Goal: Communication & Community: Answer question/provide support

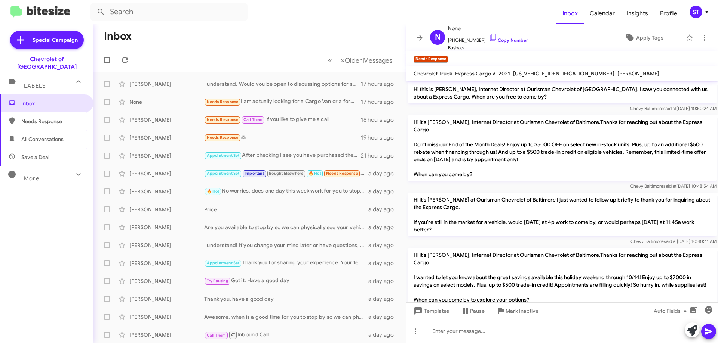
scroll to position [534, 0]
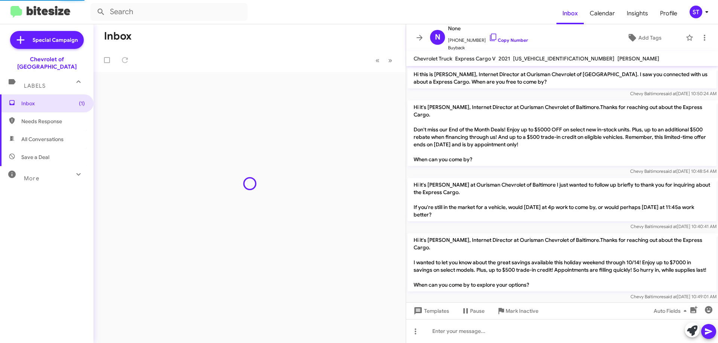
scroll to position [534, 0]
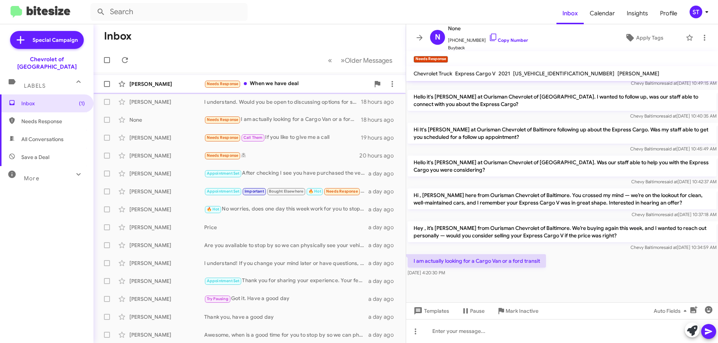
click at [271, 80] on div "Needs Response When we have deal" at bounding box center [287, 84] width 166 height 9
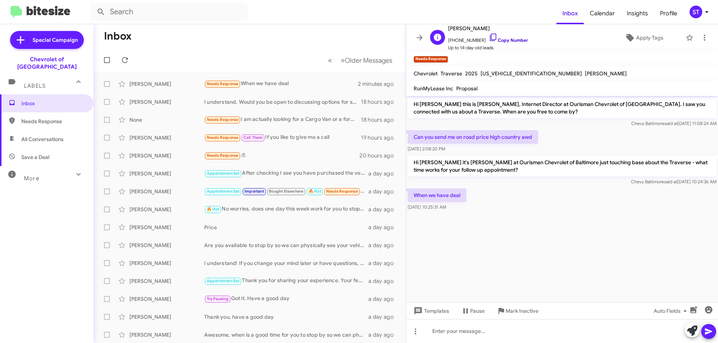
click at [488, 36] on icon at bounding box center [492, 37] width 9 height 9
click at [337, 115] on div "Needs Response I am actually looking for a Cargo Van or a ford transit" at bounding box center [287, 119] width 166 height 9
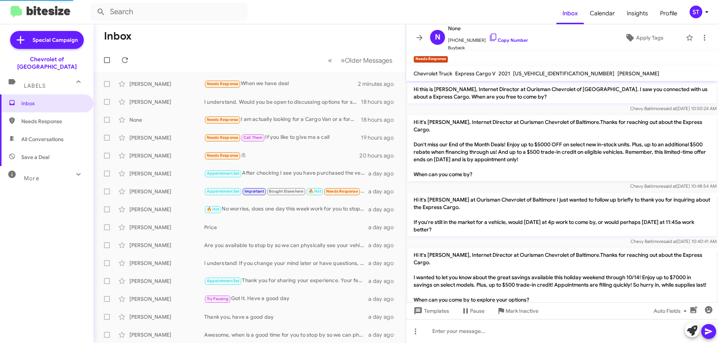
scroll to position [549, 0]
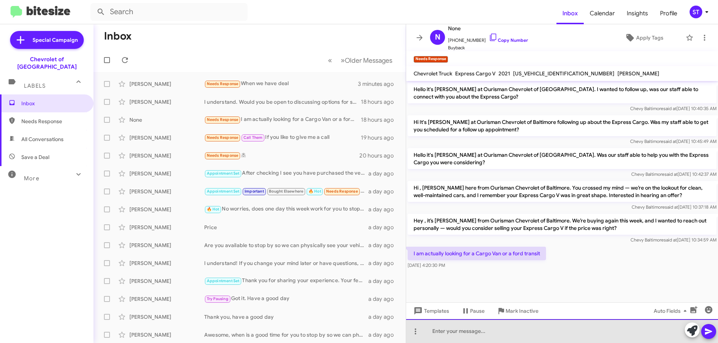
click at [442, 335] on div at bounding box center [562, 332] width 312 height 24
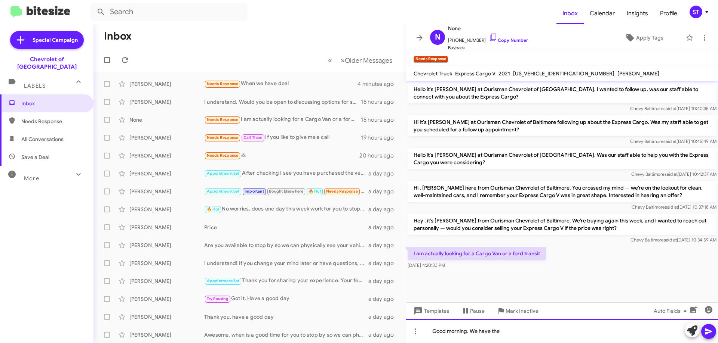
drag, startPoint x: 524, startPoint y: 333, endPoint x: 512, endPoint y: 333, distance: 12.0
click at [512, 333] on div "Good morning. We have the" at bounding box center [562, 332] width 312 height 24
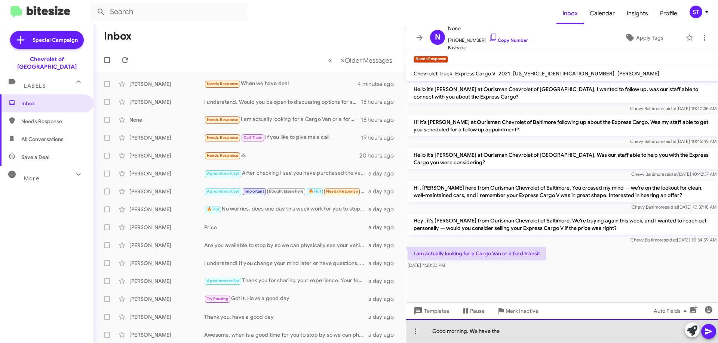
click at [512, 333] on div "Good morning. We have the" at bounding box center [562, 332] width 312 height 24
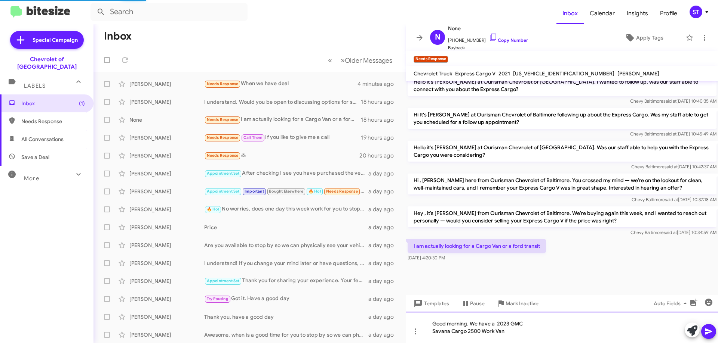
click at [432, 331] on div "Good morning. We have a 2023 GMC Savana Cargo 2500 Work Van" at bounding box center [562, 327] width 312 height 31
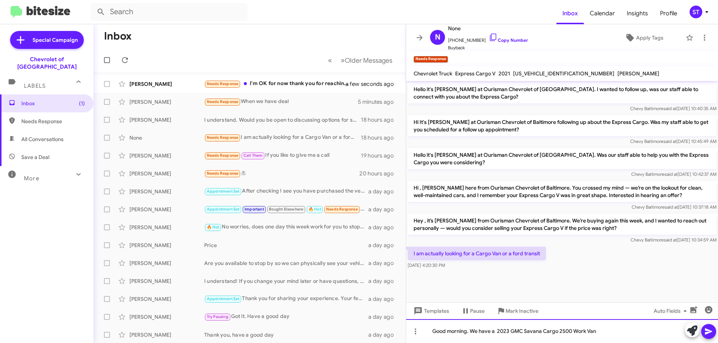
click at [611, 329] on div "Good morning. We have a 2023 GMC Savana Cargo 2500 Work Van" at bounding box center [562, 332] width 312 height 24
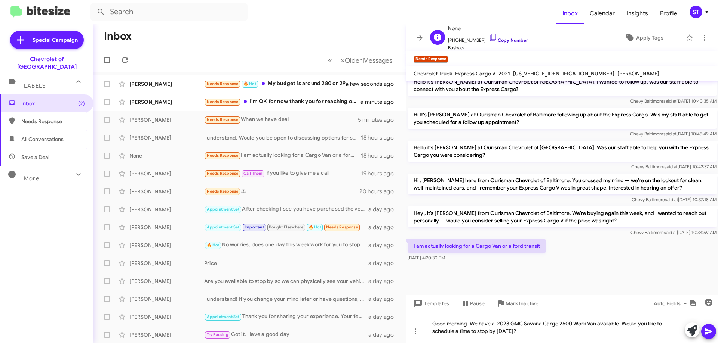
click at [488, 37] on icon at bounding box center [492, 37] width 9 height 9
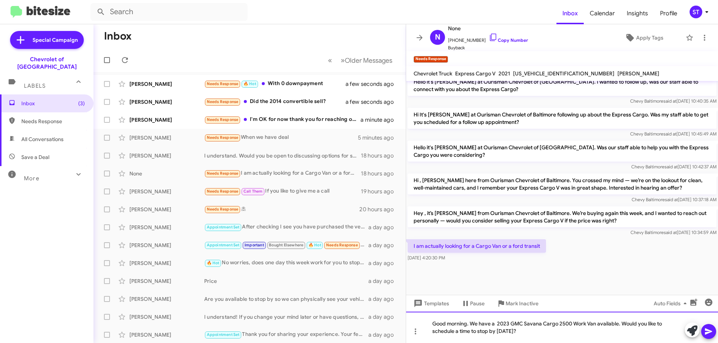
click at [522, 335] on div "Good morning. We have a 2023 GMC Savana Cargo 2500 Work Van available. Would yo…" at bounding box center [562, 327] width 312 height 31
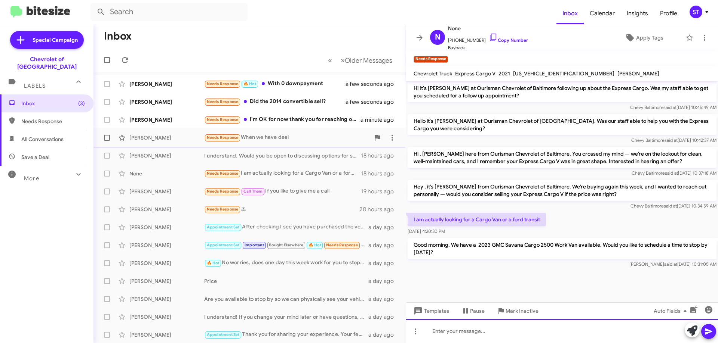
scroll to position [583, 0]
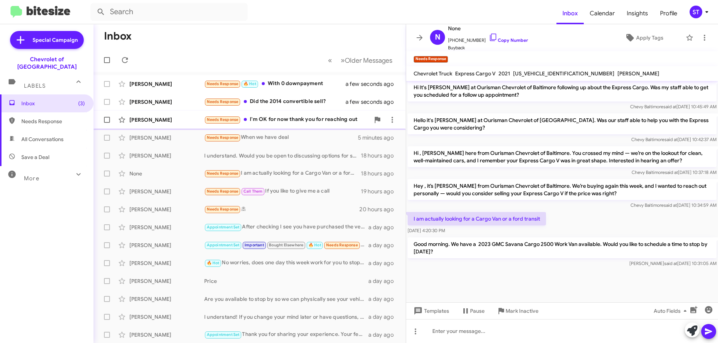
click at [269, 121] on div "Needs Response I'm OK for now thank you for reaching out" at bounding box center [287, 119] width 166 height 9
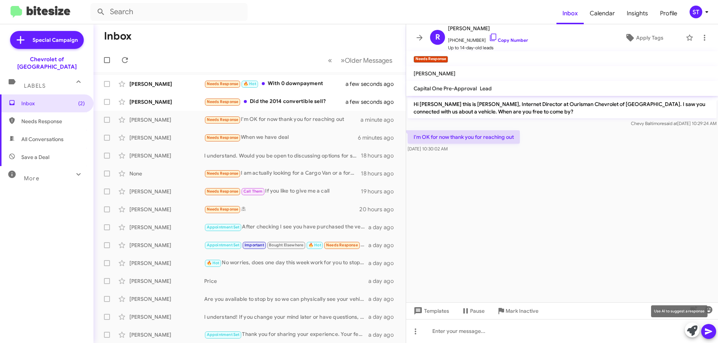
click at [693, 330] on icon at bounding box center [692, 331] width 10 height 10
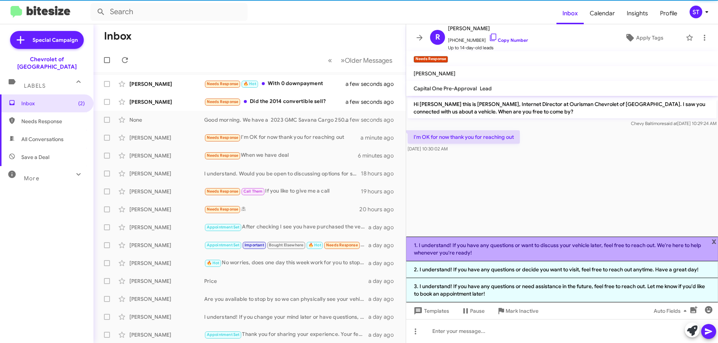
click at [550, 247] on li "1. I understand! If you have any questions or want to discuss your vehicle late…" at bounding box center [562, 249] width 312 height 25
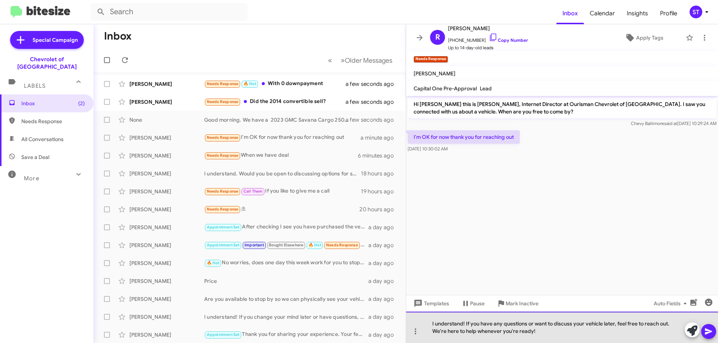
click at [540, 338] on div "I understand! If you have any questions or want to discuss your vehicle later, …" at bounding box center [562, 327] width 312 height 31
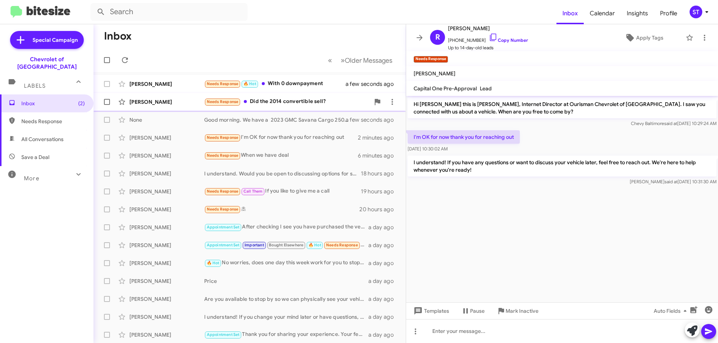
click at [285, 104] on div "Needs Response Did the 2014 convertible sell?" at bounding box center [287, 102] width 166 height 9
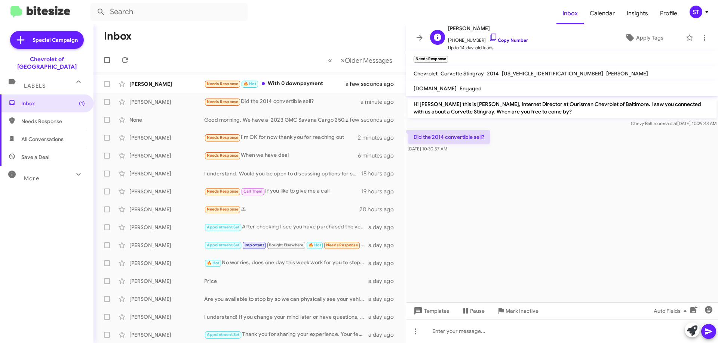
click at [488, 36] on icon at bounding box center [492, 37] width 9 height 9
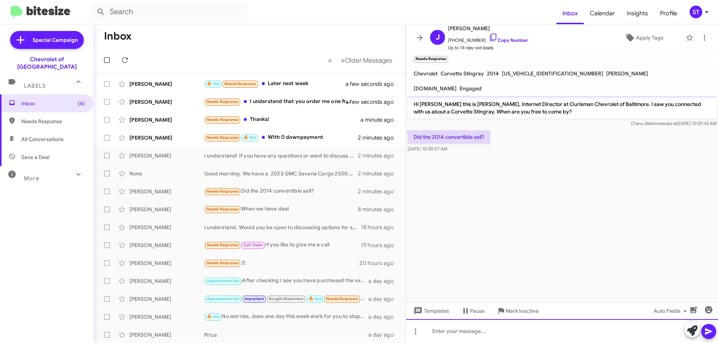
click at [472, 336] on div at bounding box center [562, 332] width 312 height 24
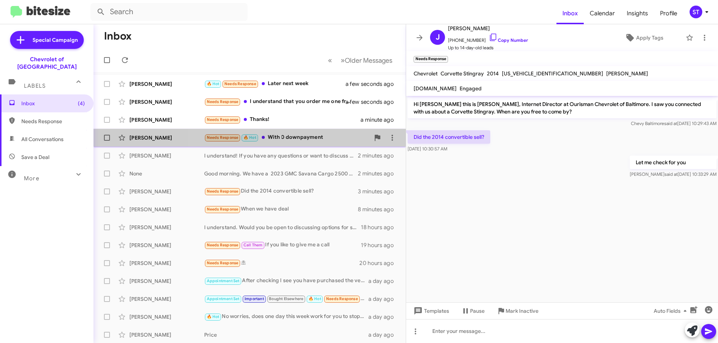
click at [309, 138] on div "Needs Response 🔥 Hot With 0 downpayment" at bounding box center [287, 137] width 166 height 9
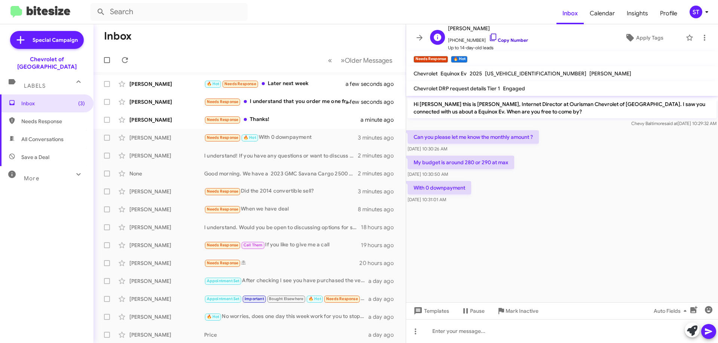
click at [488, 36] on icon at bounding box center [492, 37] width 9 height 9
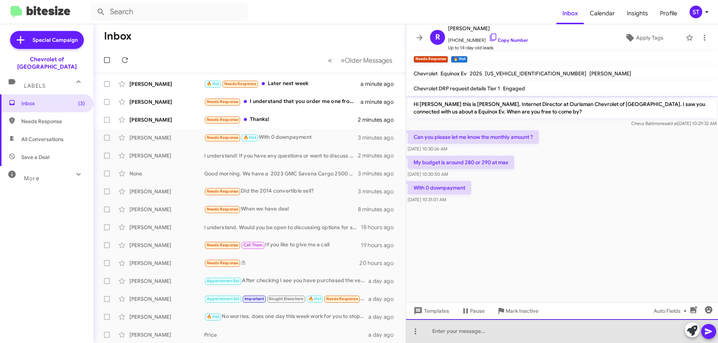
click at [469, 331] on div at bounding box center [562, 332] width 312 height 24
click at [462, 331] on div at bounding box center [562, 332] width 312 height 24
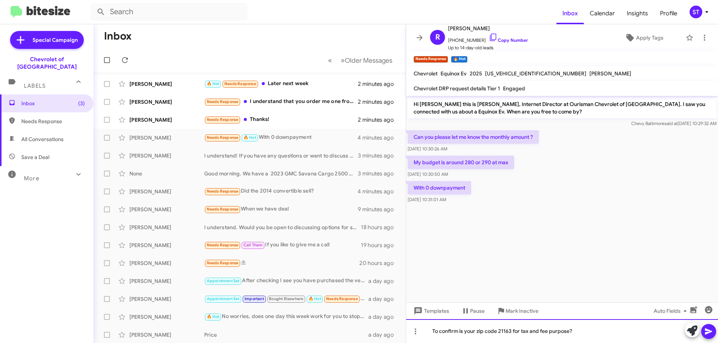
click at [620, 336] on div "To confirm is your zip code 21163 for tax and fee purpose?" at bounding box center [562, 332] width 312 height 24
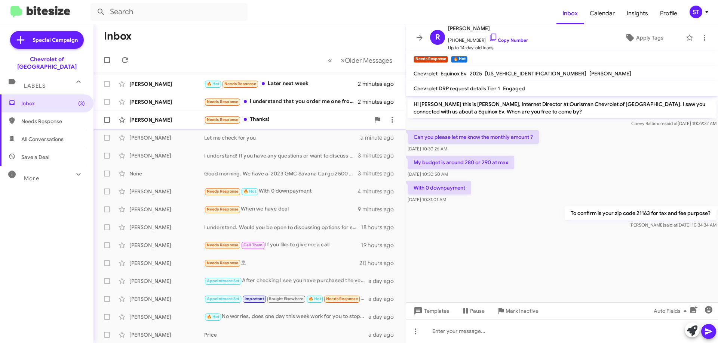
click at [293, 124] on div "Needs Response Thanks!" at bounding box center [287, 119] width 166 height 9
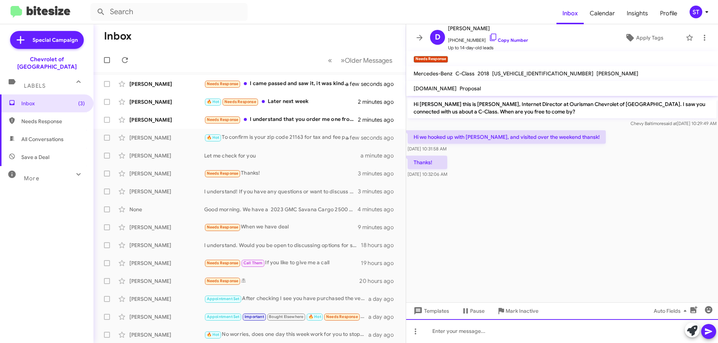
click at [527, 340] on div at bounding box center [562, 332] width 312 height 24
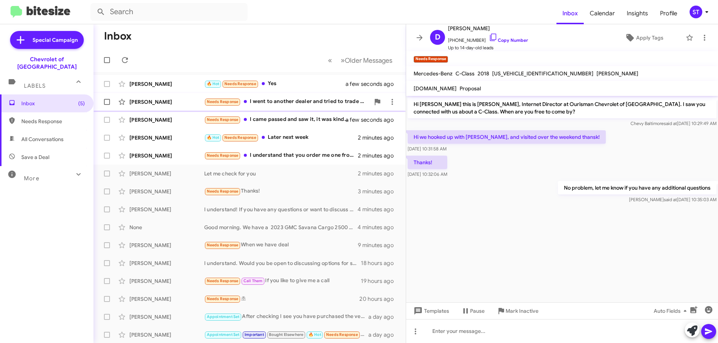
click at [257, 104] on div "Needs Response I went to another dealer and tried to trade out my 2025 Trax for…" at bounding box center [287, 102] width 166 height 9
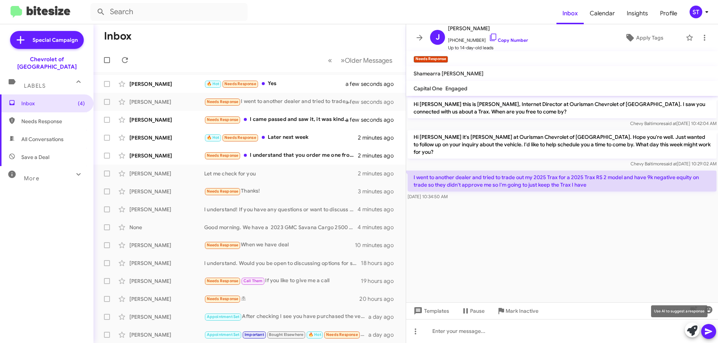
click at [688, 329] on icon at bounding box center [692, 331] width 10 height 10
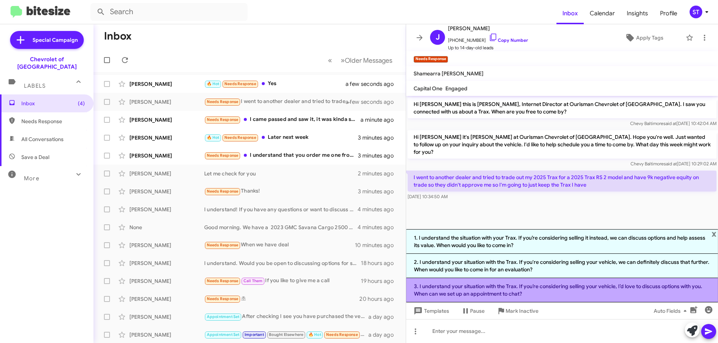
click at [527, 291] on li "3. I understand your situation with the Trax. If you’re considering selling you…" at bounding box center [562, 290] width 312 height 24
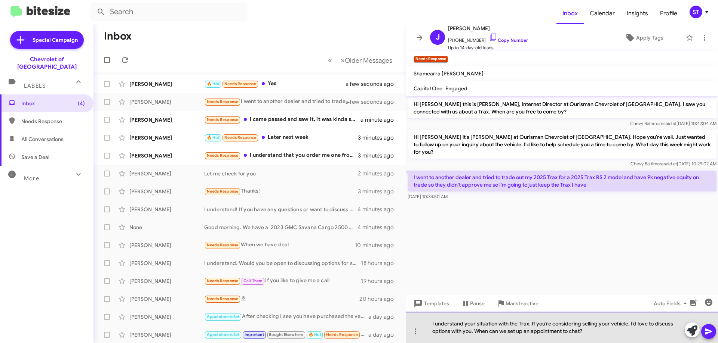
click at [603, 338] on div "I understand your situation with the Trax. If you’re considering selling your v…" at bounding box center [562, 327] width 312 height 31
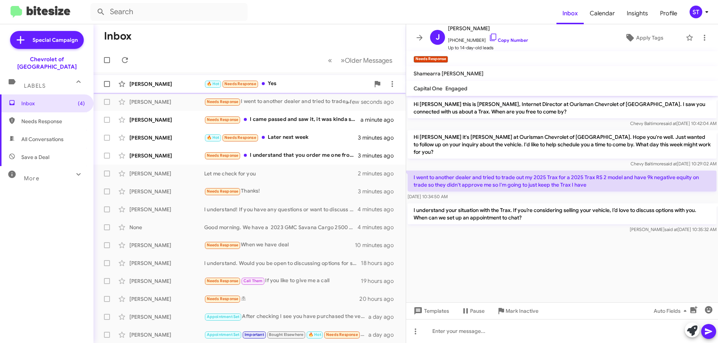
click at [284, 81] on div "🔥 Hot Needs Response Yes" at bounding box center [287, 84] width 166 height 9
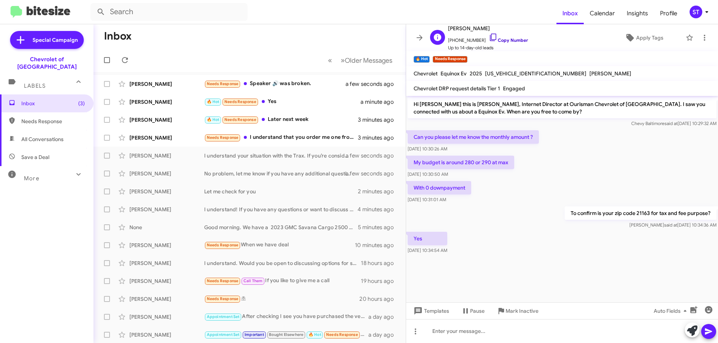
click at [488, 37] on icon at bounding box center [492, 37] width 9 height 9
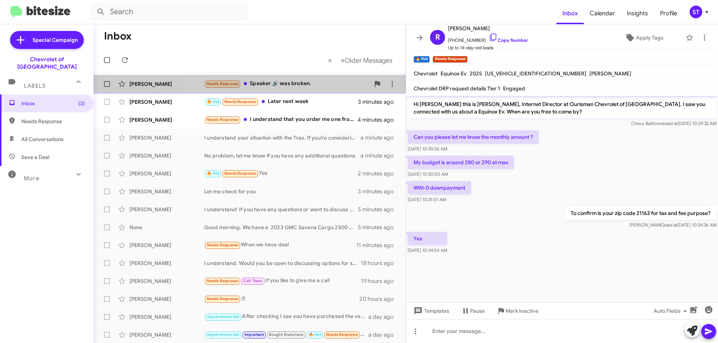
click at [299, 80] on div "Needs Response Speaker 🔊 was broken." at bounding box center [287, 84] width 166 height 9
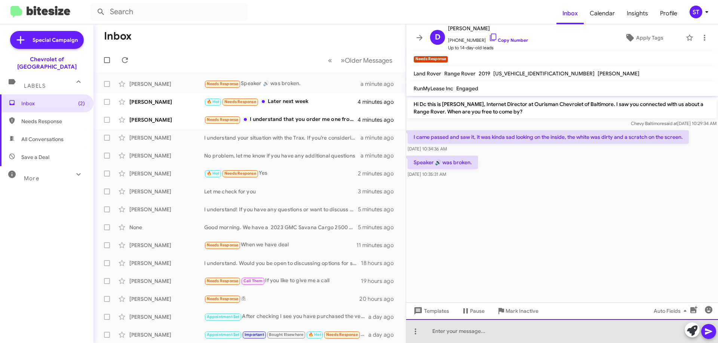
click at [478, 333] on div at bounding box center [562, 332] width 312 height 24
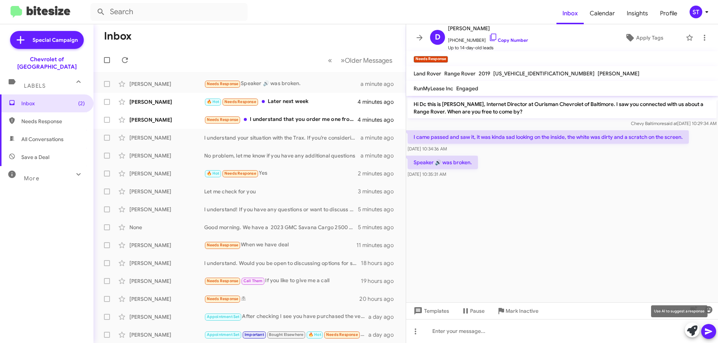
click at [689, 330] on icon at bounding box center [692, 331] width 10 height 10
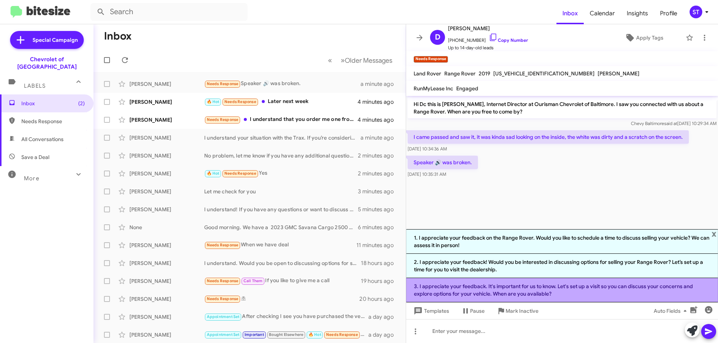
click at [569, 293] on li "3. I appreciate your feedback. It's important for us to know. Let's set up a vi…" at bounding box center [562, 290] width 312 height 24
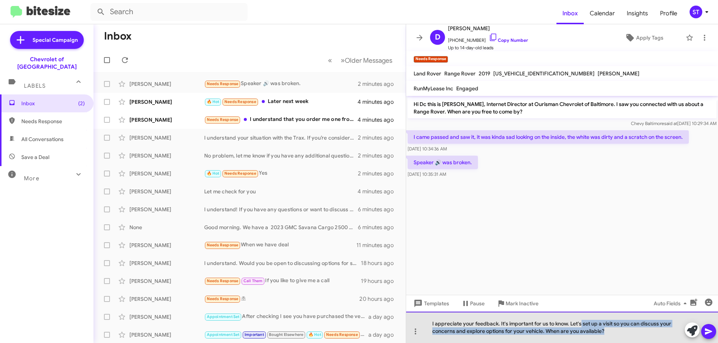
drag, startPoint x: 581, startPoint y: 324, endPoint x: 629, endPoint y: 347, distance: 52.8
click at [629, 343] on html "Inbox Calendar Insights Profile ST Special Campaign Chevrolet of Baltimore Labe…" at bounding box center [359, 171] width 718 height 343
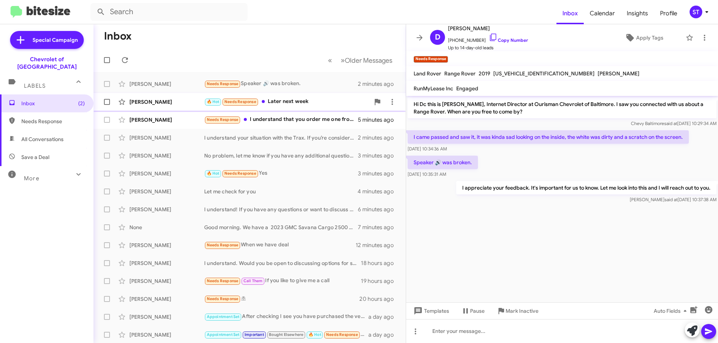
click at [290, 105] on div "🔥 Hot Needs Response Later next week" at bounding box center [287, 102] width 166 height 9
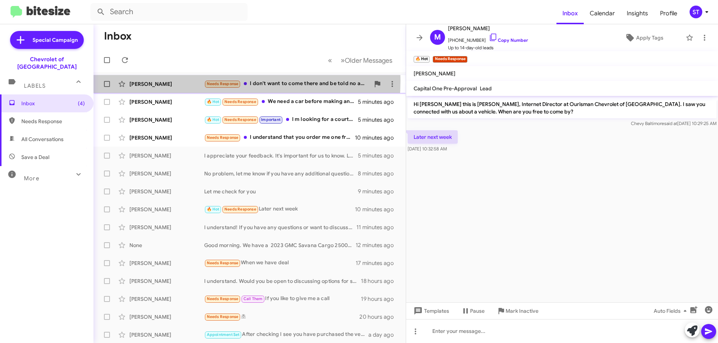
click at [185, 80] on div "[PERSON_NAME]" at bounding box center [166, 83] width 75 height 7
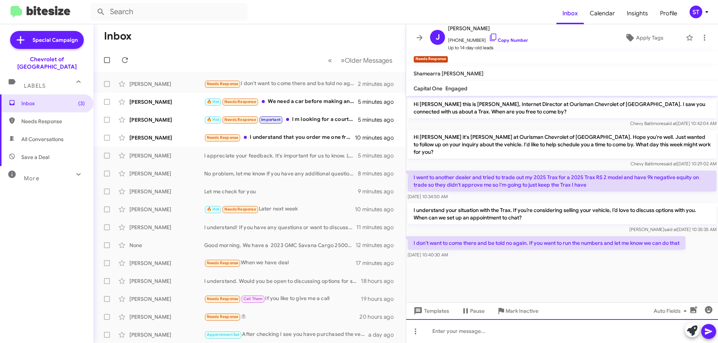
click at [534, 335] on div at bounding box center [562, 332] width 312 height 24
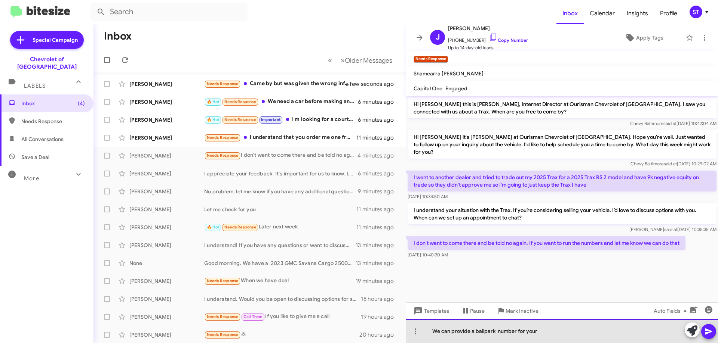
click at [575, 333] on div "We can provide a ballpark number for your" at bounding box center [562, 332] width 312 height 24
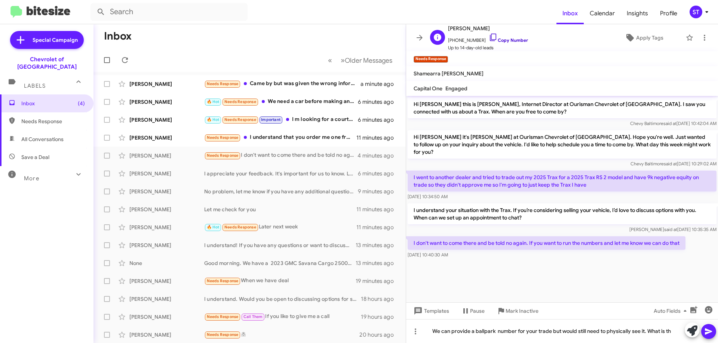
click at [488, 36] on icon at bounding box center [492, 37] width 9 height 9
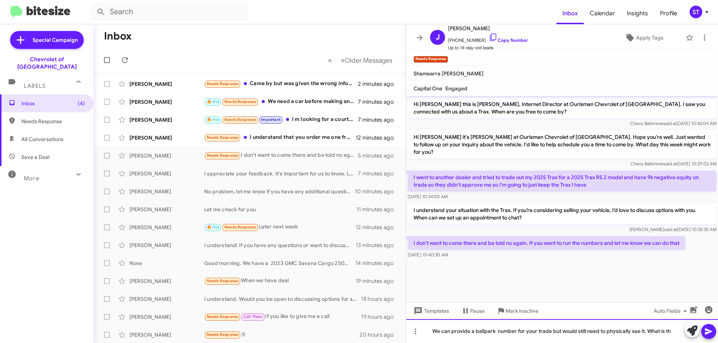
click at [675, 335] on div "We can provide a ballpark number for your trade but would still need to physica…" at bounding box center [562, 332] width 312 height 24
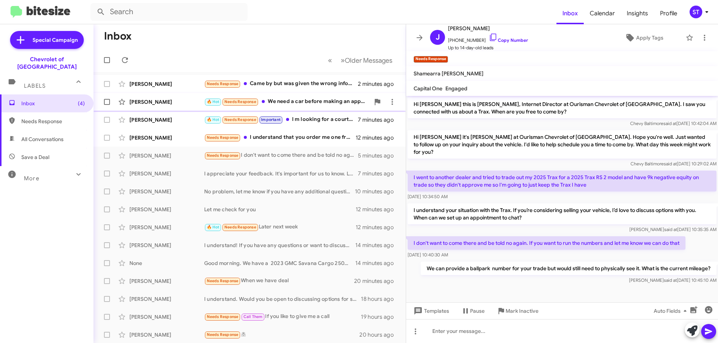
click at [278, 101] on div "🔥 Hot Needs Response We need a car before making an appointment" at bounding box center [287, 102] width 166 height 9
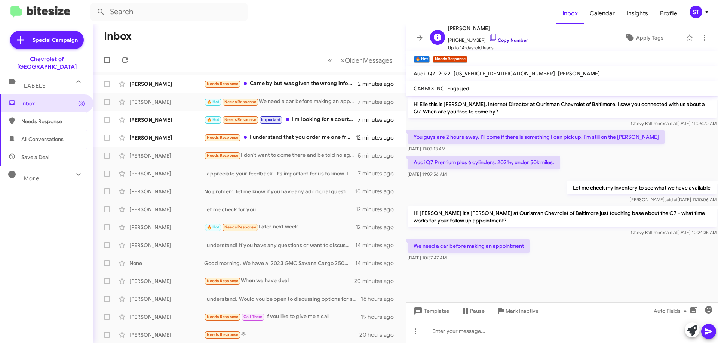
click at [488, 36] on icon at bounding box center [492, 37] width 9 height 9
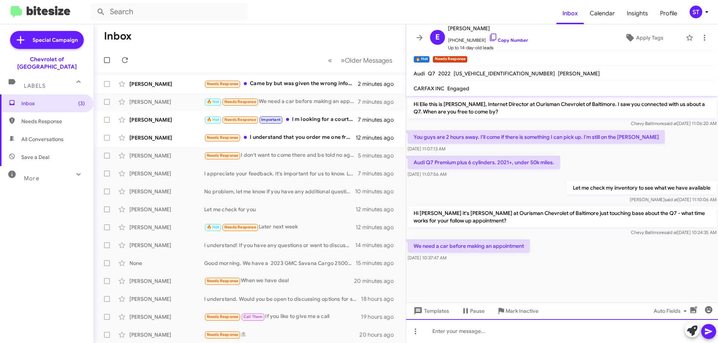
click at [689, 340] on div at bounding box center [562, 332] width 312 height 24
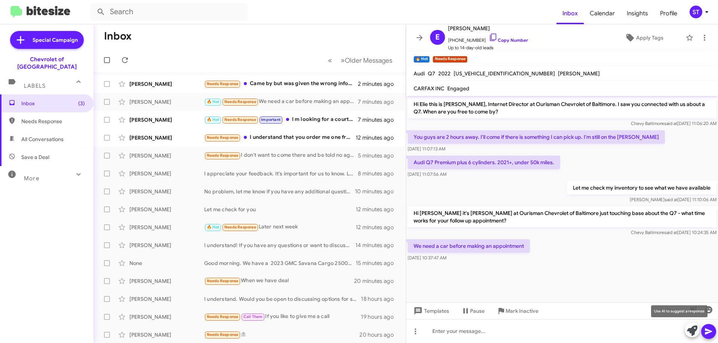
click at [688, 329] on icon at bounding box center [692, 331] width 10 height 10
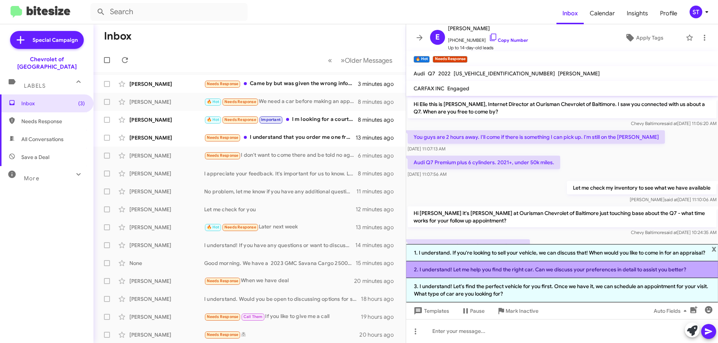
click at [536, 272] on li "2. I understand! Let me help you find the right car. Can we discuss your prefer…" at bounding box center [562, 270] width 312 height 17
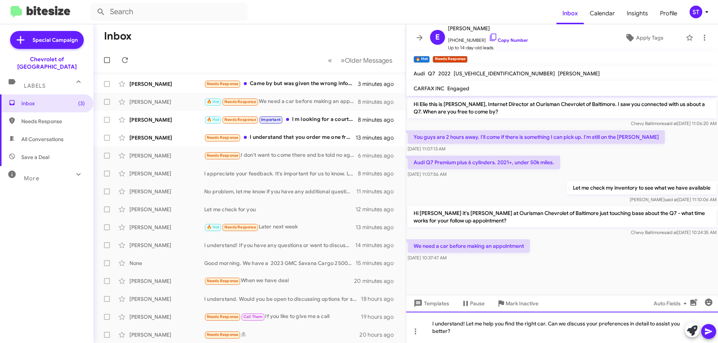
click at [467, 337] on div "I understand! Let me help you find the right car. Can we discuss your preferenc…" at bounding box center [562, 327] width 312 height 31
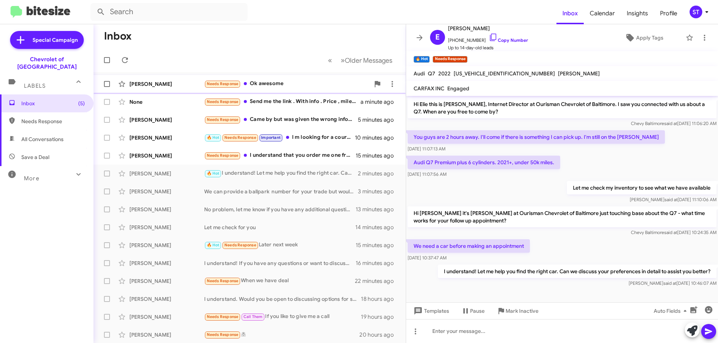
drag, startPoint x: 284, startPoint y: 85, endPoint x: 284, endPoint y: 90, distance: 4.9
click at [284, 85] on div "Needs Response Ok awesome" at bounding box center [287, 84] width 166 height 9
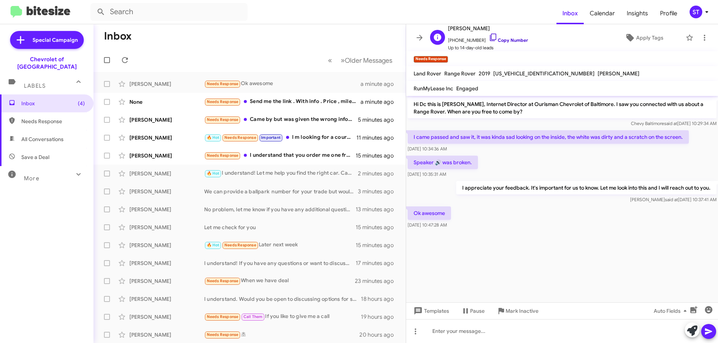
click at [488, 36] on icon at bounding box center [492, 37] width 9 height 9
drag, startPoint x: 530, startPoint y: 152, endPoint x: 525, endPoint y: 147, distance: 7.7
click at [530, 152] on div "[DATE] 10:34:36 AM" at bounding box center [547, 148] width 281 height 7
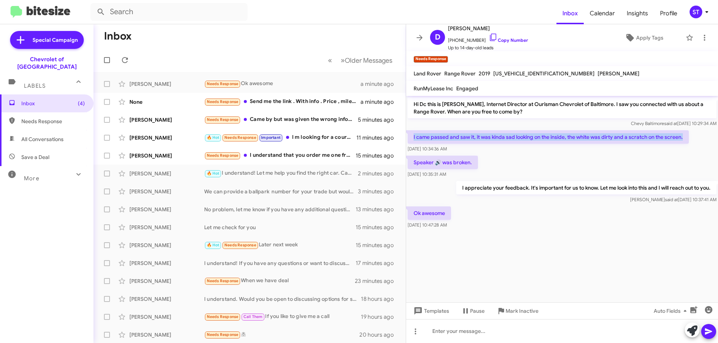
drag, startPoint x: 412, startPoint y: 135, endPoint x: 684, endPoint y: 141, distance: 271.8
click at [684, 141] on p "I came passed and saw it, it was kinda sad looking on the inside, the white was…" at bounding box center [547, 136] width 281 height 13
copy p "I came passed and saw it, it was kinda sad looking on the inside, the white was…"
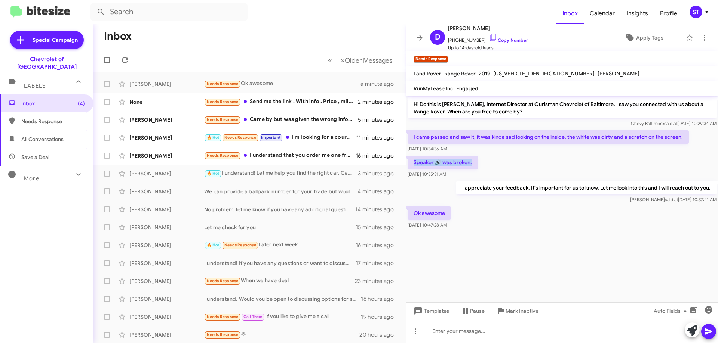
drag, startPoint x: 472, startPoint y: 163, endPoint x: 413, endPoint y: 163, distance: 58.3
click at [413, 163] on p "Speaker 🔊 was broken." at bounding box center [442, 162] width 70 height 13
copy p "Speaker 🔊 was broken."
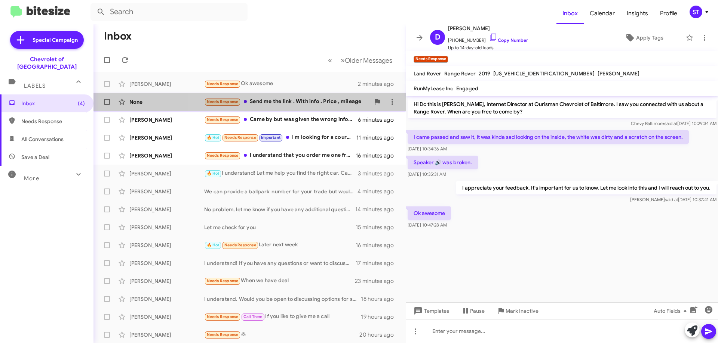
click at [301, 102] on div "Needs Response Send me the link . With info . Price , mileage" at bounding box center [287, 102] width 166 height 9
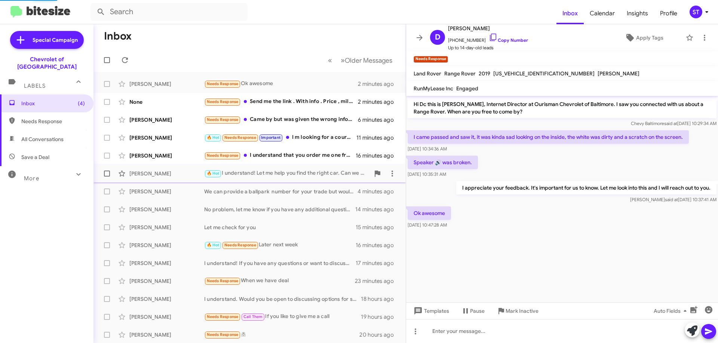
scroll to position [618, 0]
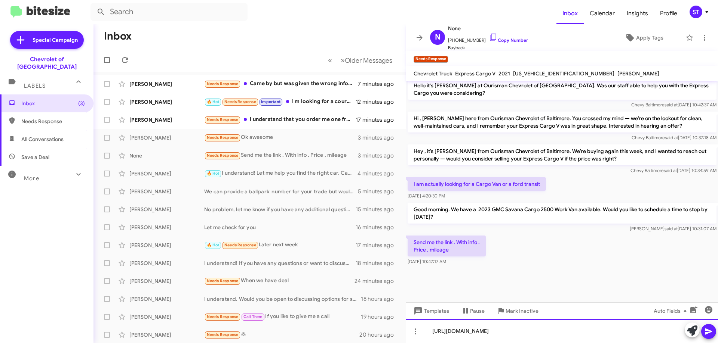
click at [559, 334] on div "[URL][DOMAIN_NAME]" at bounding box center [562, 332] width 312 height 24
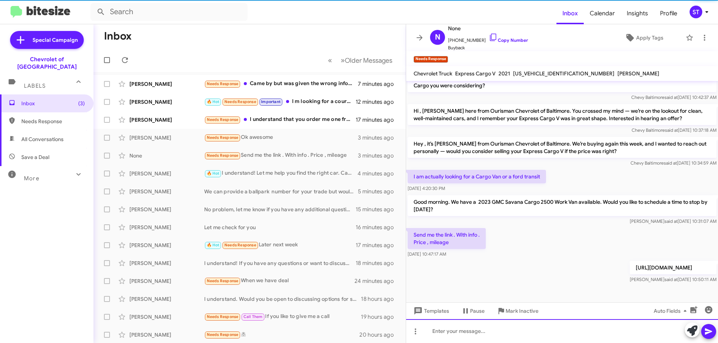
scroll to position [0, 0]
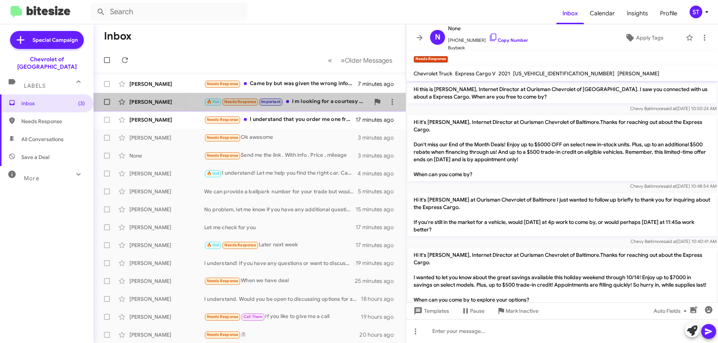
click at [305, 98] on div "🔥 Hot Needs Response Important I m looking for a courtesy vehicle that is avail…" at bounding box center [287, 102] width 166 height 9
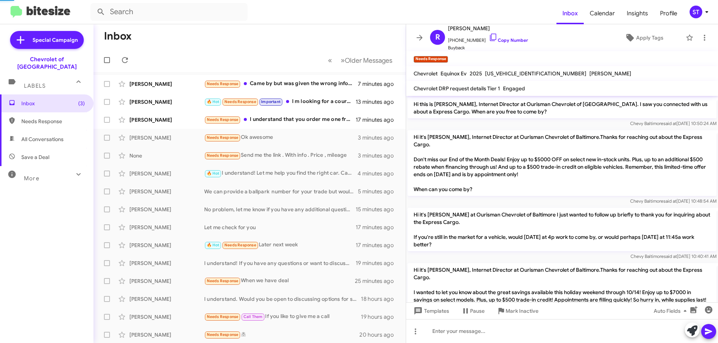
scroll to position [29, 0]
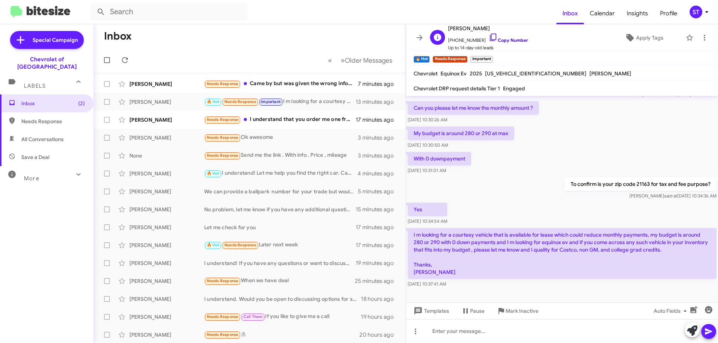
click at [488, 35] on icon at bounding box center [492, 37] width 9 height 9
click at [279, 115] on div "Needs Response I understand that you order me one from your other location, I a…" at bounding box center [287, 119] width 166 height 9
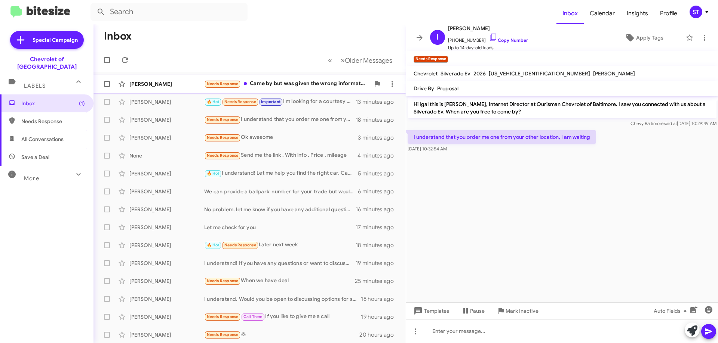
click at [310, 80] on div "Needs Response Came by but was given the wrong information about the truck. You…" at bounding box center [287, 84] width 166 height 9
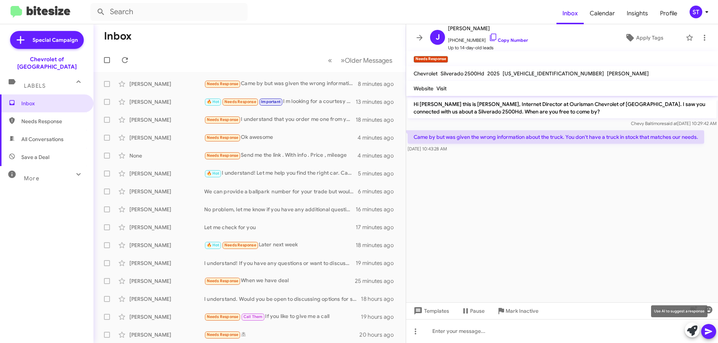
click at [691, 330] on icon at bounding box center [692, 331] width 10 height 10
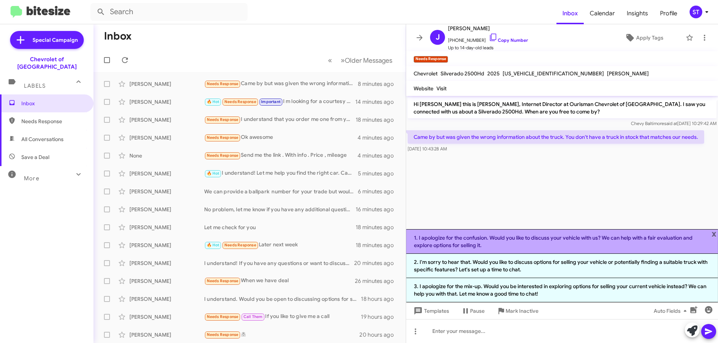
click at [505, 241] on li "1. I apologize for the confusion. Would you like to discuss your vehicle with u…" at bounding box center [562, 241] width 312 height 25
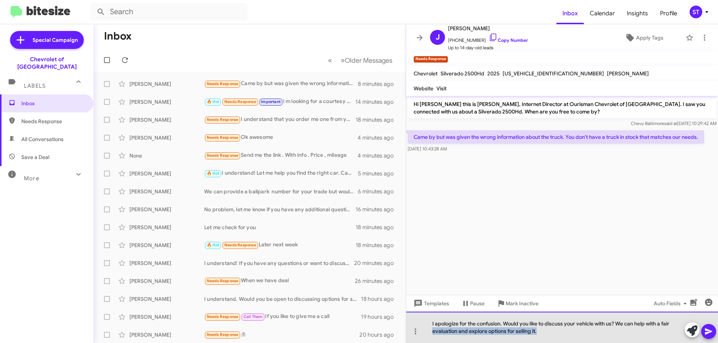
drag, startPoint x: 544, startPoint y: 333, endPoint x: 430, endPoint y: 331, distance: 114.8
click at [430, 331] on div "I apologize for the confusion. Would you like to discuss your vehicle with us? …" at bounding box center [562, 327] width 312 height 31
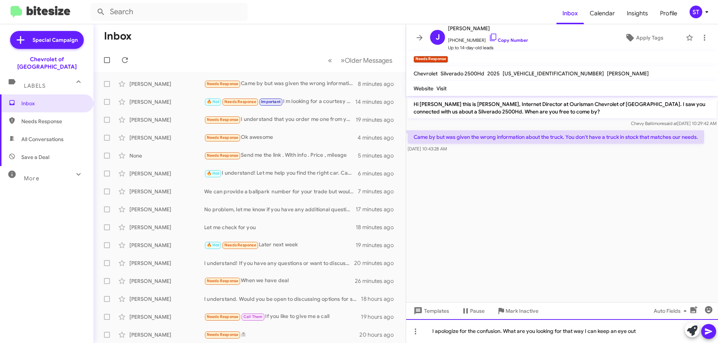
click at [645, 334] on div "I apologize for the confusion. What are you looking for that way I can keep an …" at bounding box center [562, 332] width 312 height 24
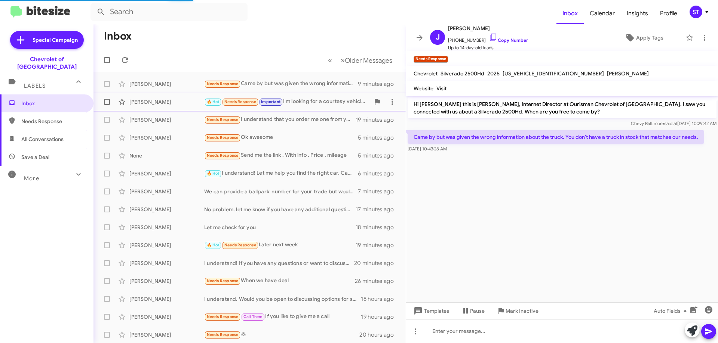
click at [317, 101] on div "🔥 Hot Needs Response Important I m looking for a courtesy vehicle that is avail…" at bounding box center [287, 102] width 166 height 9
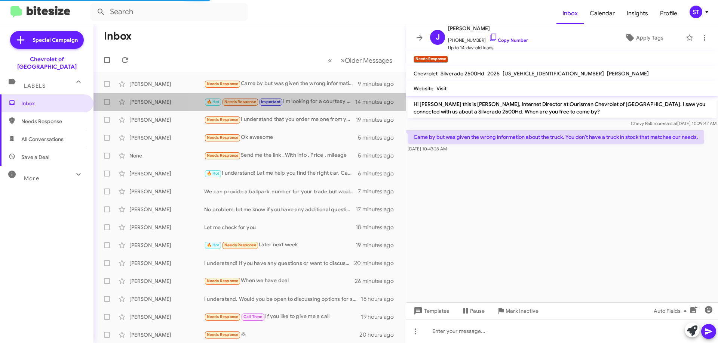
scroll to position [29, 0]
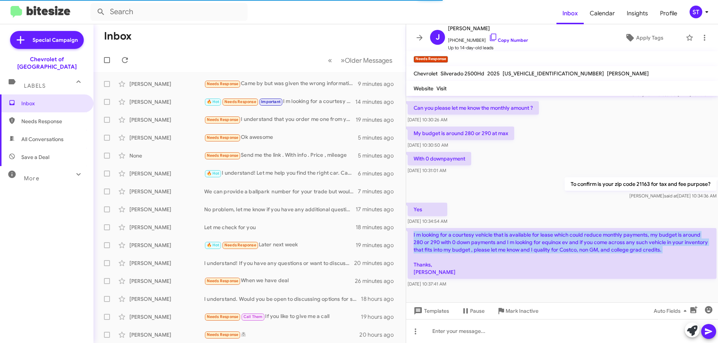
drag, startPoint x: 413, startPoint y: 235, endPoint x: 634, endPoint y: 257, distance: 222.3
click at [634, 257] on p "I m looking for a courtesy vehicle that is available for lease which could redu…" at bounding box center [561, 253] width 309 height 51
copy p "I m looking for a courtesy vehicle that is available for lease which could redu…"
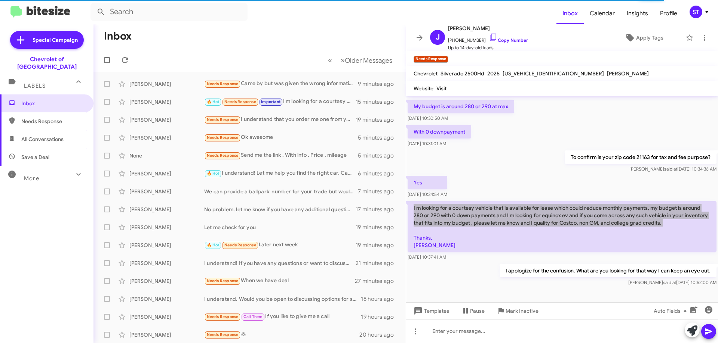
scroll to position [56, 0]
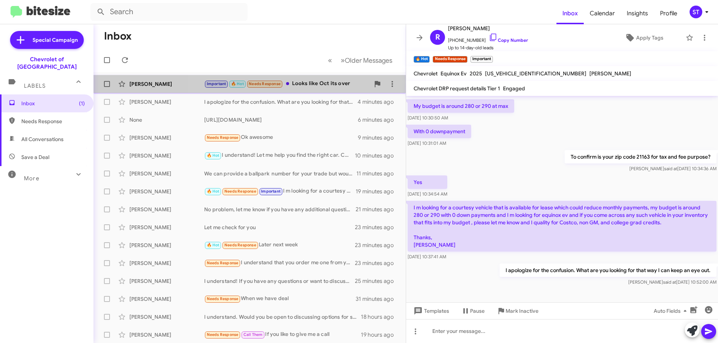
click at [325, 83] on div "Important 🔥 Hot Needs Response Looks like Oct its over" at bounding box center [287, 84] width 166 height 9
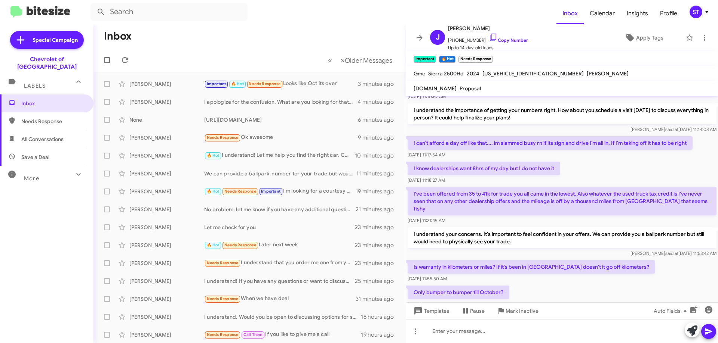
scroll to position [213, 0]
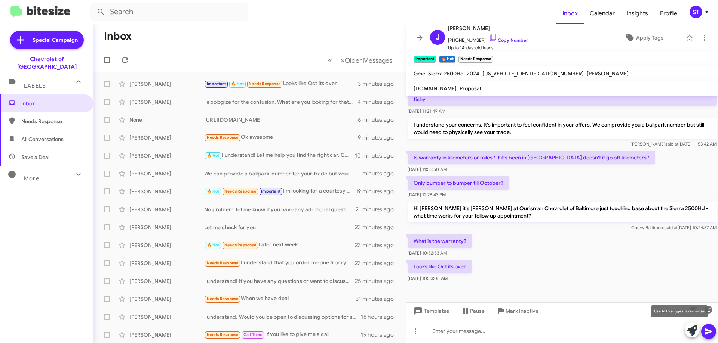
click at [692, 331] on icon at bounding box center [692, 331] width 10 height 10
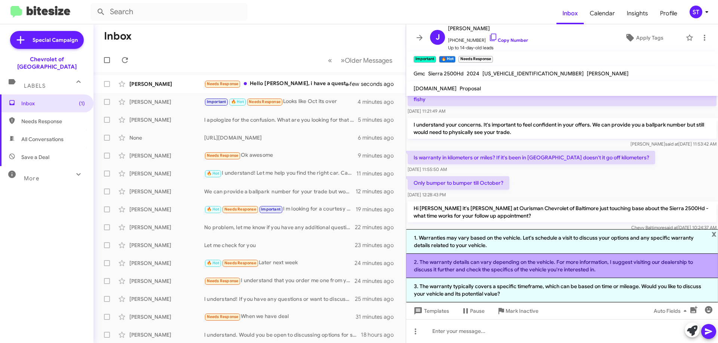
click at [474, 267] on li "2. The warranty details can vary depending on the vehicle. For more information…" at bounding box center [562, 266] width 312 height 24
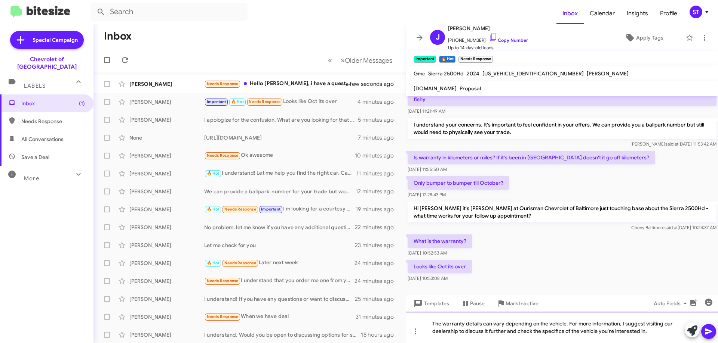
click at [667, 335] on div "The warranty details can vary depending on the vehicle. For more information, I…" at bounding box center [562, 327] width 312 height 31
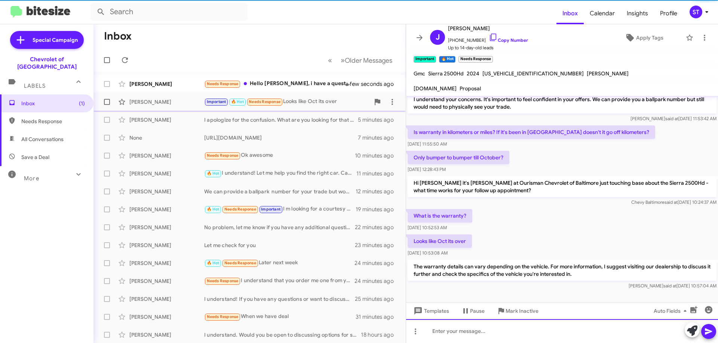
scroll to position [247, 0]
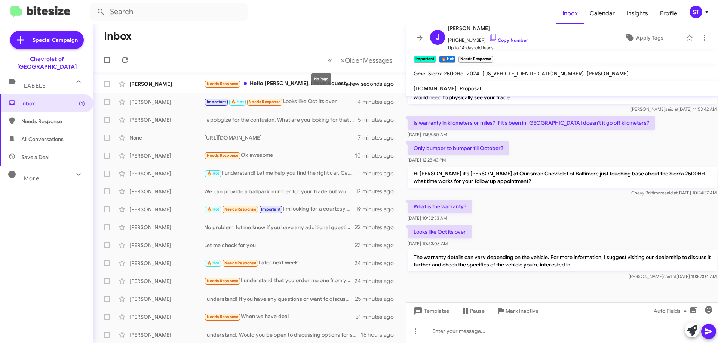
click at [321, 71] on mat-tooltip-component "No Page" at bounding box center [321, 79] width 31 height 22
click at [291, 75] on span "Carlo Collantes Needs Response Hello Erik, i have a question Used 2022 Lexus IS…" at bounding box center [249, 84] width 312 height 18
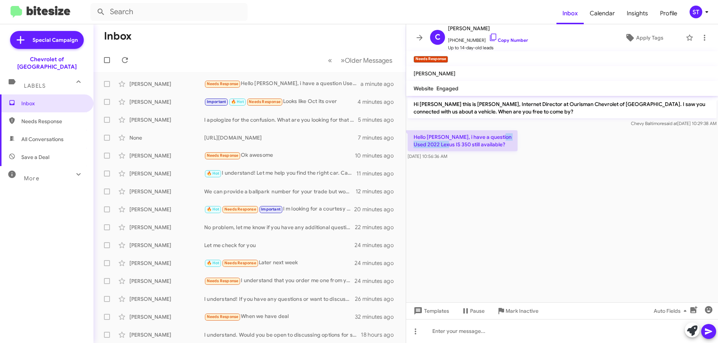
drag, startPoint x: 470, startPoint y: 144, endPoint x: 430, endPoint y: 144, distance: 39.6
click at [428, 146] on p "Hello [PERSON_NAME], i have a question Used 2022 Lexus IS 350 still available?" at bounding box center [462, 140] width 110 height 21
copy p "2022 Lexus IS 350"
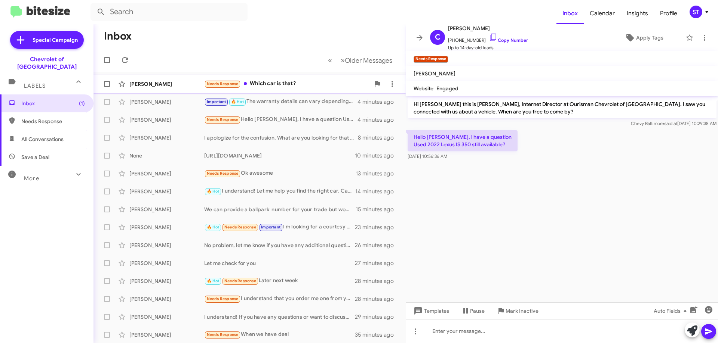
click at [290, 80] on div "Needs Response Which car is that?" at bounding box center [287, 84] width 166 height 9
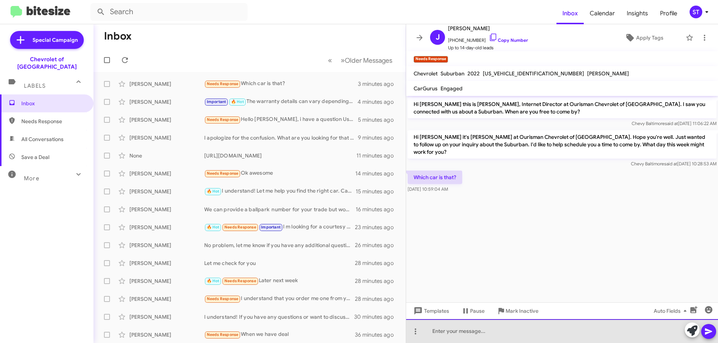
click at [463, 330] on div at bounding box center [562, 332] width 312 height 24
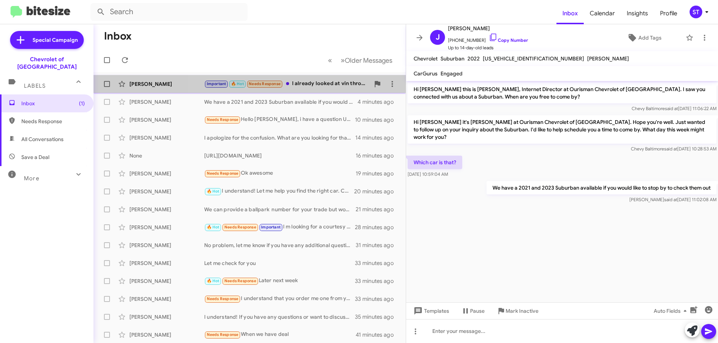
click at [312, 87] on div "Important 🔥 Hot Needs Response I already looked at vin through gm and it lived …" at bounding box center [287, 84] width 166 height 9
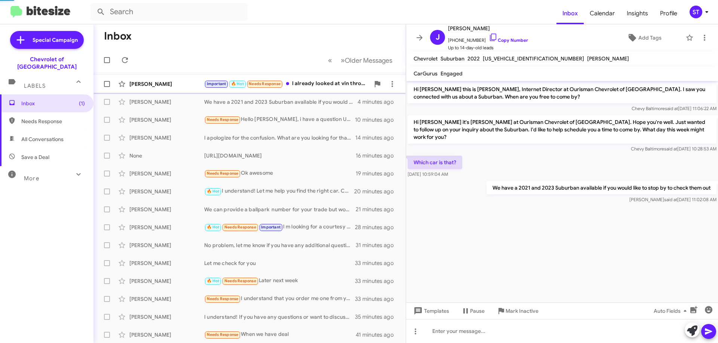
scroll to position [267, 0]
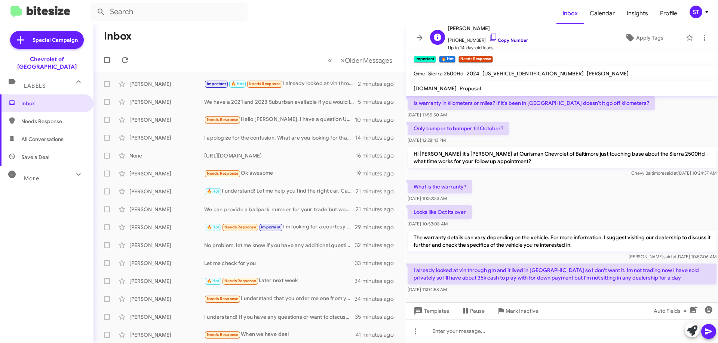
click at [490, 37] on icon at bounding box center [493, 37] width 6 height 7
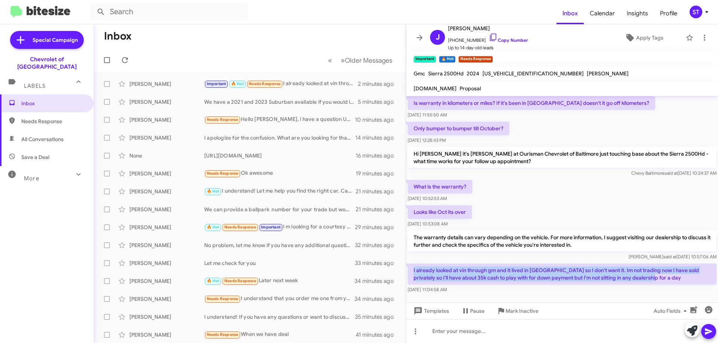
drag, startPoint x: 412, startPoint y: 262, endPoint x: 654, endPoint y: 275, distance: 241.8
click at [654, 275] on p "I already looked at vin through gm and it lived in [GEOGRAPHIC_DATA] so I don't…" at bounding box center [561, 274] width 309 height 21
copy p "I already looked at vin through gm and it lived in [GEOGRAPHIC_DATA] so I don't…"
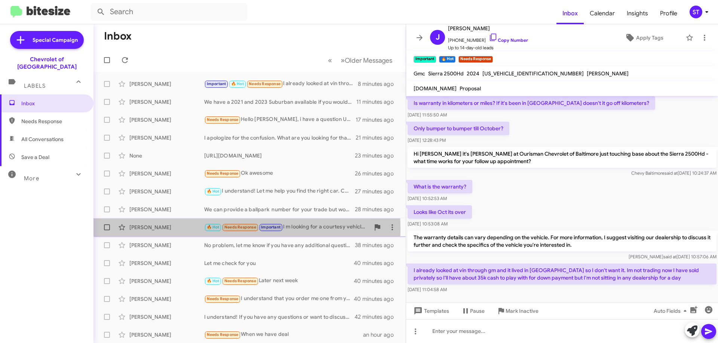
click at [148, 229] on div "[PERSON_NAME]" at bounding box center [166, 227] width 75 height 7
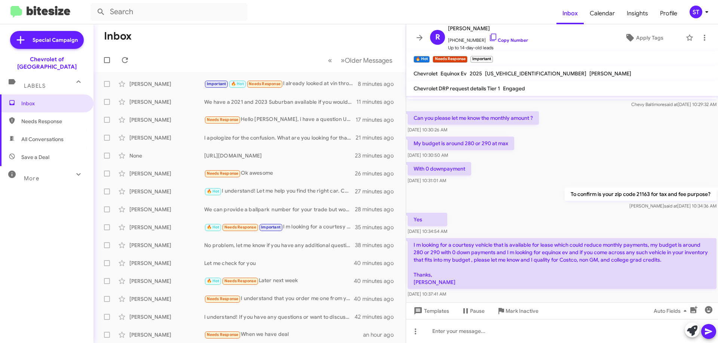
scroll to position [29, 0]
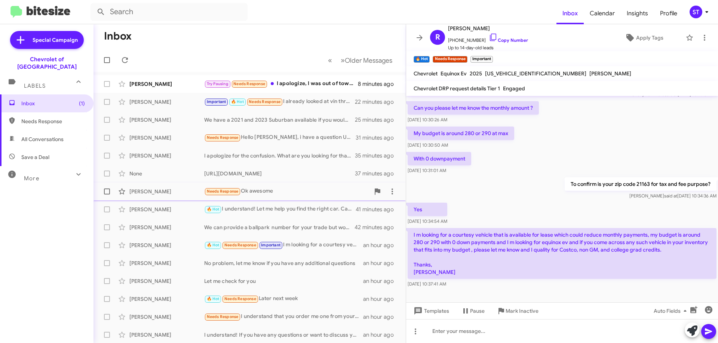
click at [155, 189] on div "[PERSON_NAME]" at bounding box center [166, 191] width 75 height 7
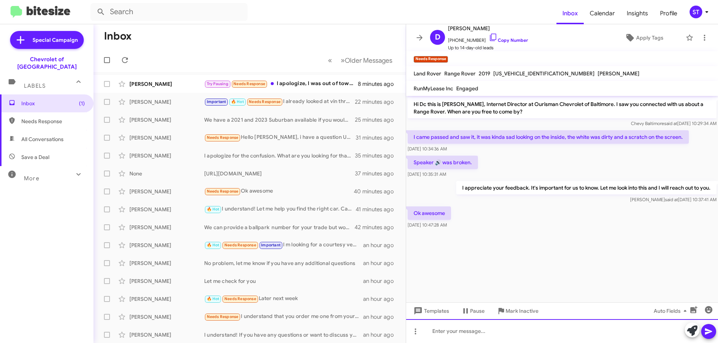
click at [502, 337] on div at bounding box center [562, 332] width 312 height 24
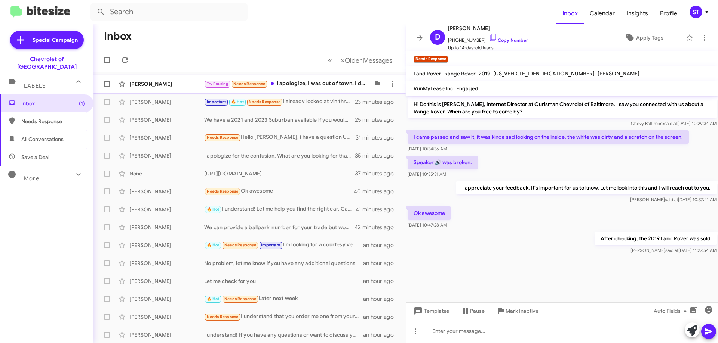
click at [316, 87] on div "Try Pausing Needs Response I apologize, I was out of town. I decided to repair …" at bounding box center [287, 84] width 166 height 9
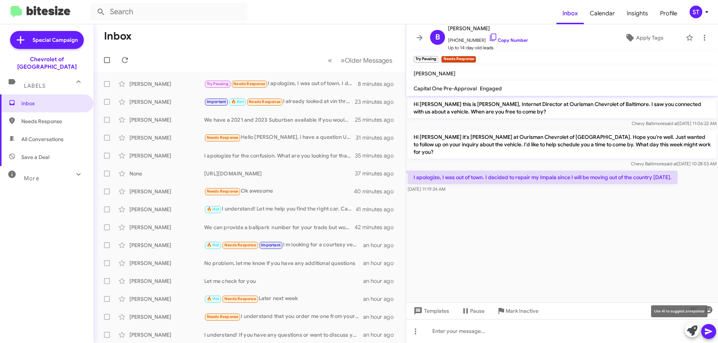
click at [693, 332] on icon at bounding box center [692, 331] width 10 height 10
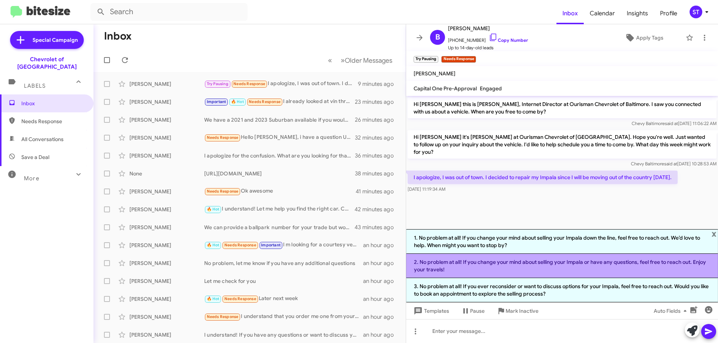
click at [469, 268] on li "2. No problem at all! If you change your mind about selling your Impala or have…" at bounding box center [562, 266] width 312 height 24
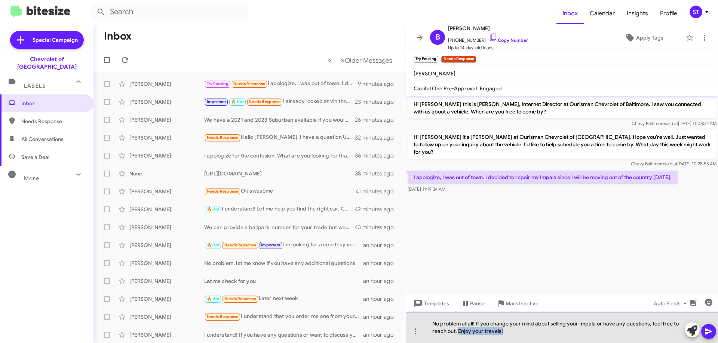
drag, startPoint x: 528, startPoint y: 333, endPoint x: 458, endPoint y: 336, distance: 69.6
click at [458, 336] on div "No problem at all! If you change your mind about selling your Impala or have an…" at bounding box center [562, 327] width 312 height 31
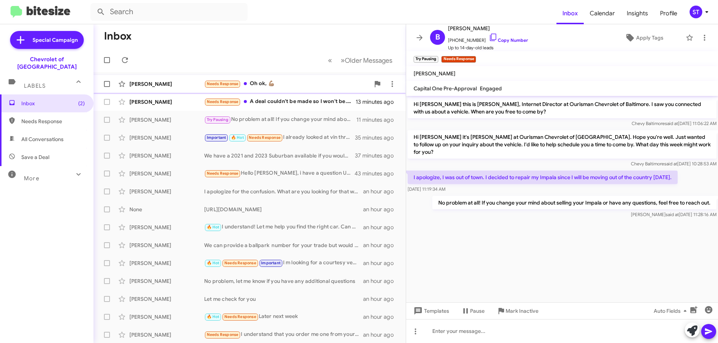
click at [263, 85] on div "Needs Response Oh ok, 💪🏽" at bounding box center [287, 84] width 166 height 9
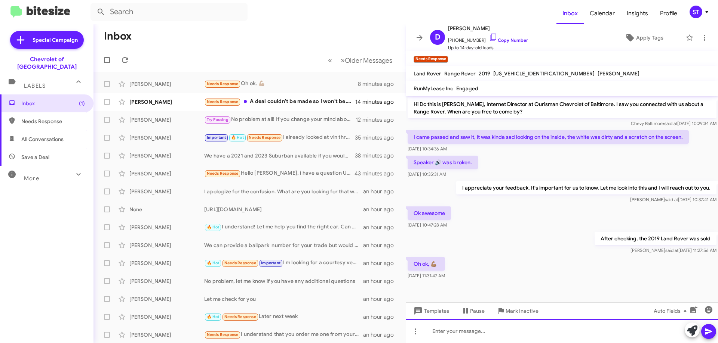
click at [503, 330] on div at bounding box center [562, 332] width 312 height 24
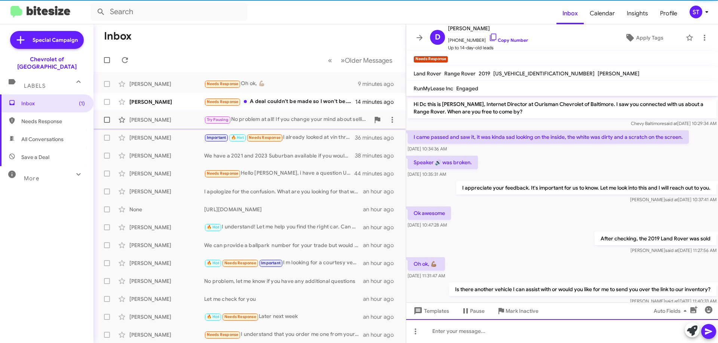
scroll to position [19, 0]
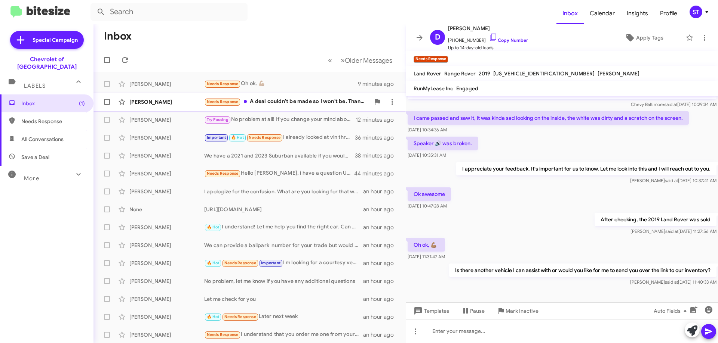
click at [283, 103] on div "Needs Response A deal couldn't be made so I won't be. Thanks" at bounding box center [287, 102] width 166 height 9
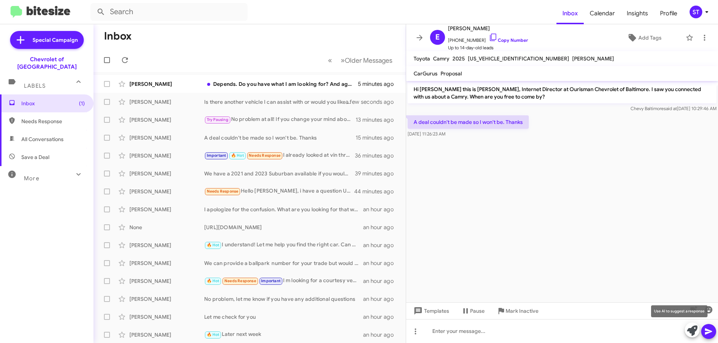
click at [692, 333] on icon at bounding box center [692, 331] width 10 height 10
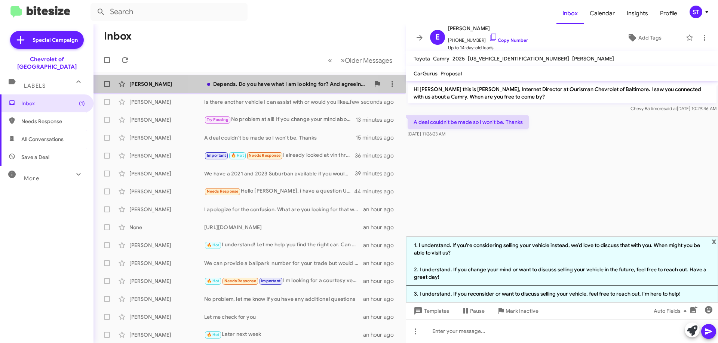
click at [286, 81] on div "Depends. Do you have what I am looking for? And agreeing to numbers if you do." at bounding box center [287, 83] width 166 height 7
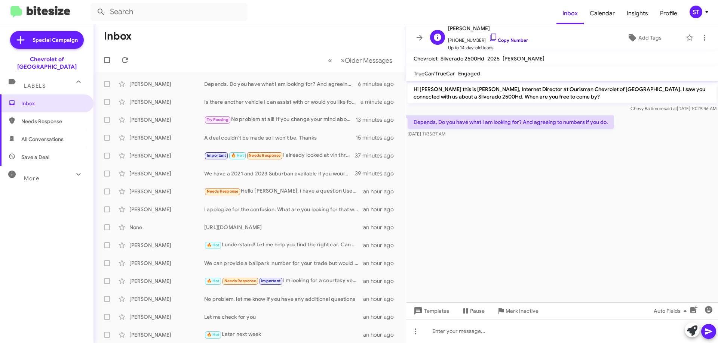
click at [488, 36] on icon at bounding box center [492, 37] width 9 height 9
click at [693, 332] on icon at bounding box center [692, 331] width 10 height 10
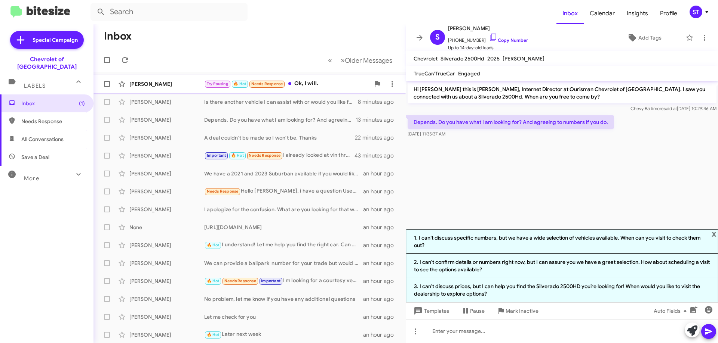
click at [151, 84] on div "[PERSON_NAME]" at bounding box center [166, 83] width 75 height 7
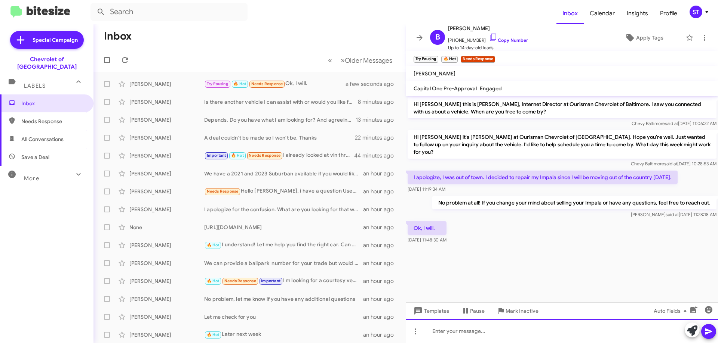
click at [488, 338] on div at bounding box center [562, 332] width 312 height 24
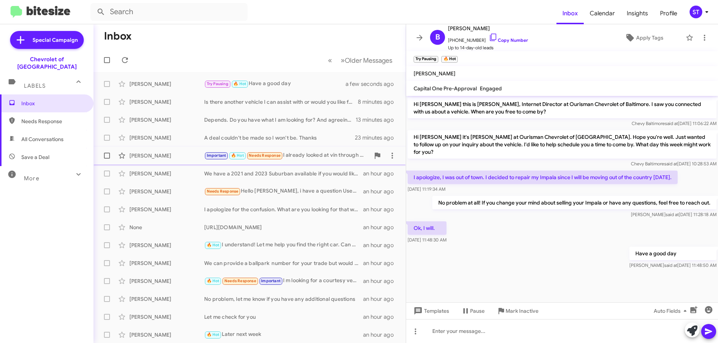
click at [179, 155] on div "[PERSON_NAME]" at bounding box center [166, 155] width 75 height 7
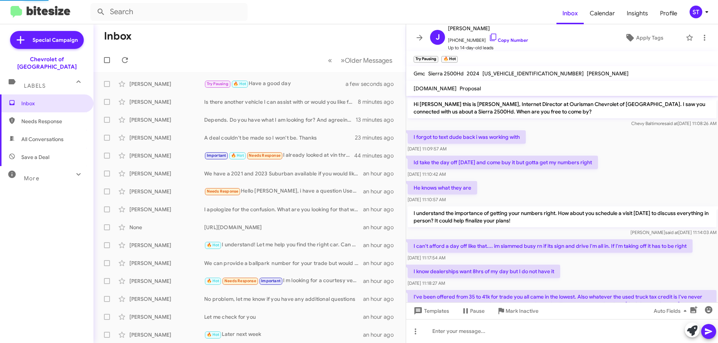
scroll to position [282, 0]
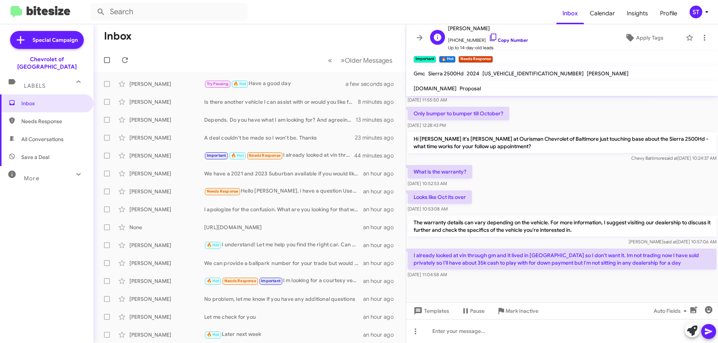
click at [488, 36] on icon at bounding box center [492, 37] width 9 height 9
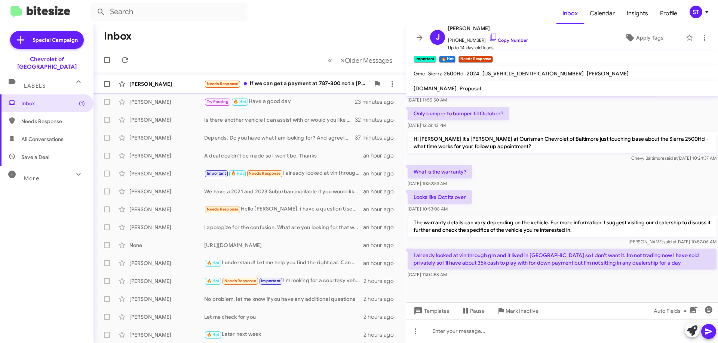
click at [275, 80] on div "Needs Response If we can get a payment at 787-800 not a penny more I'm down" at bounding box center [287, 84] width 166 height 9
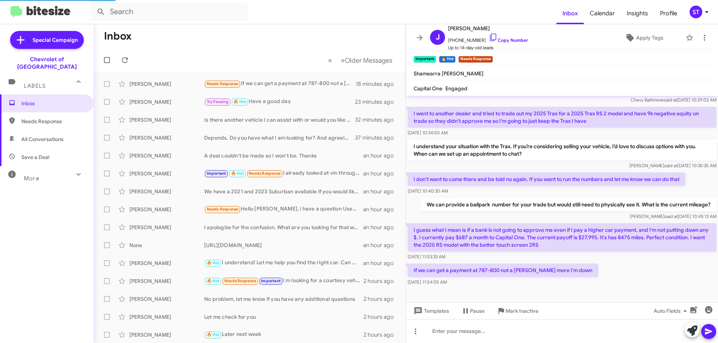
scroll to position [56, 0]
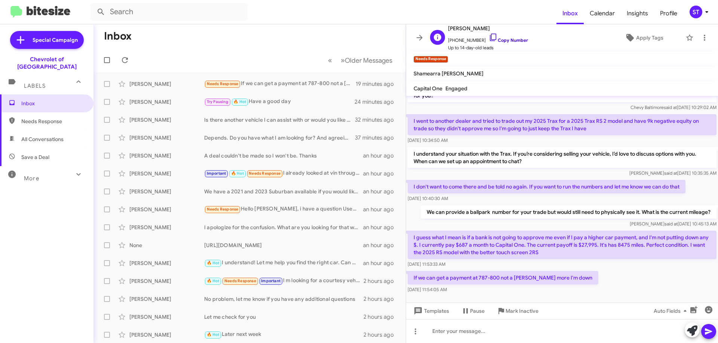
click at [488, 37] on icon at bounding box center [492, 37] width 9 height 9
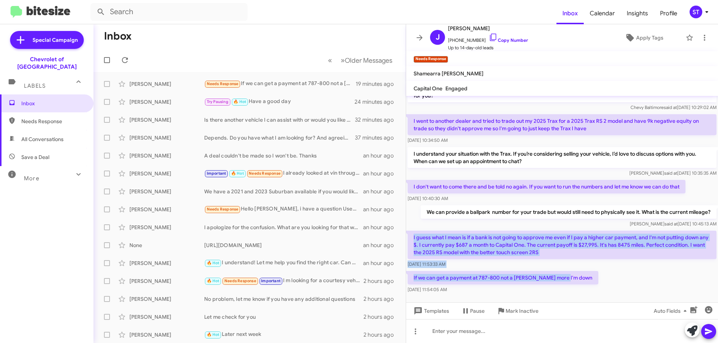
drag, startPoint x: 414, startPoint y: 229, endPoint x: 571, endPoint y: 277, distance: 164.2
click at [571, 277] on div "Hi John this is Teneka Miller, Internet Director at Ourisman Chevrolet of Balti…" at bounding box center [562, 168] width 312 height 256
copy div "I guess what I mean is if a bank is not going to approve me even if I pay a hig…"
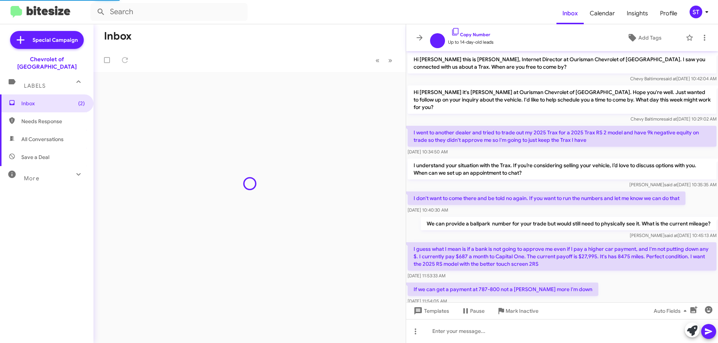
scroll to position [12, 0]
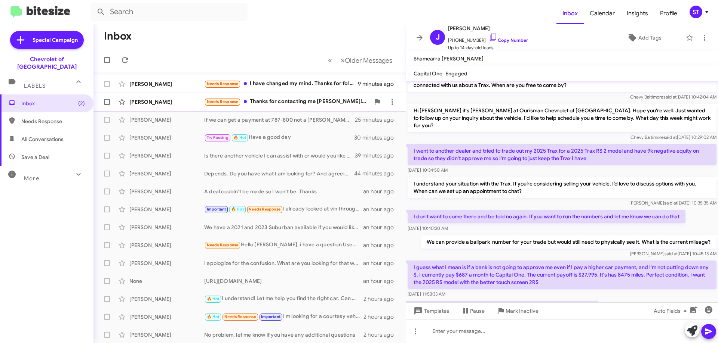
click at [278, 105] on div "Needs Response Thanks for contacting me [PERSON_NAME]! My current car appraise …" at bounding box center [287, 102] width 166 height 9
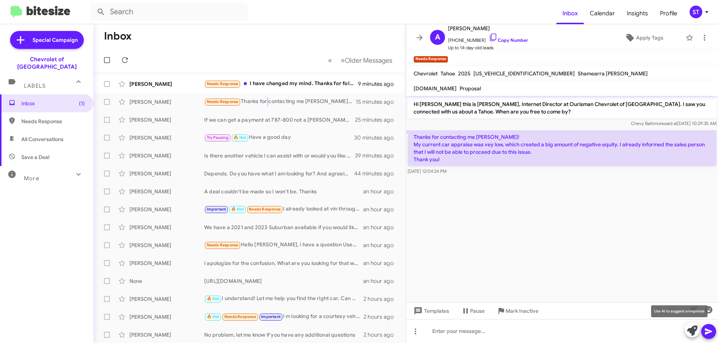
click at [691, 331] on icon at bounding box center [692, 331] width 10 height 10
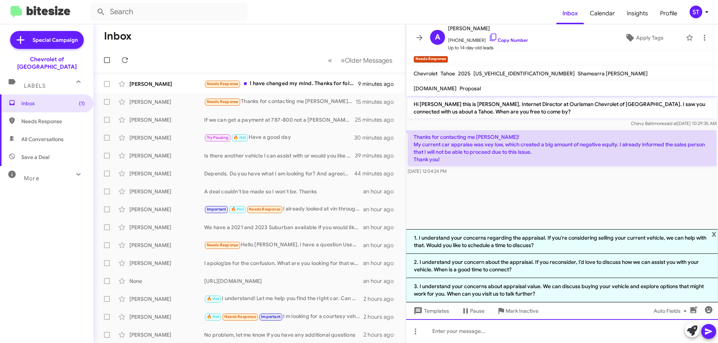
click at [457, 332] on div at bounding box center [562, 332] width 312 height 24
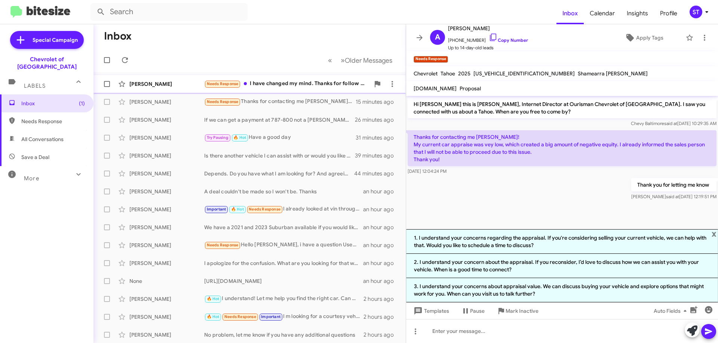
click at [269, 86] on div "Needs Response I have changed my mind. Thanks for follow up" at bounding box center [287, 84] width 166 height 9
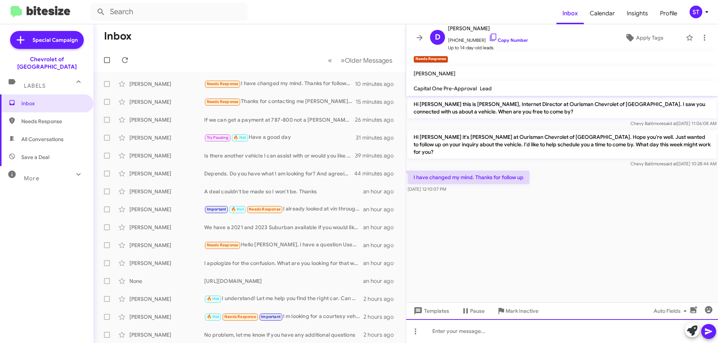
click at [517, 339] on div at bounding box center [562, 332] width 312 height 24
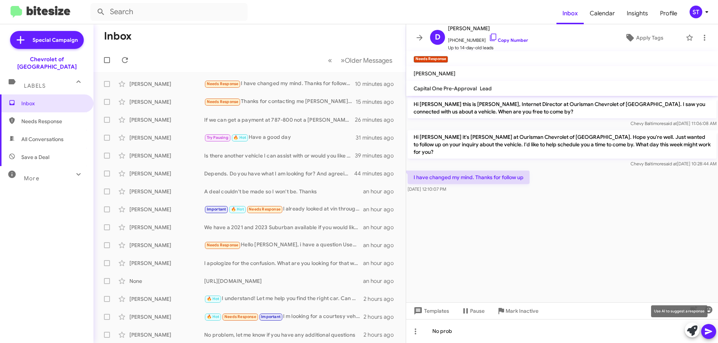
click at [688, 334] on button at bounding box center [691, 330] width 15 height 15
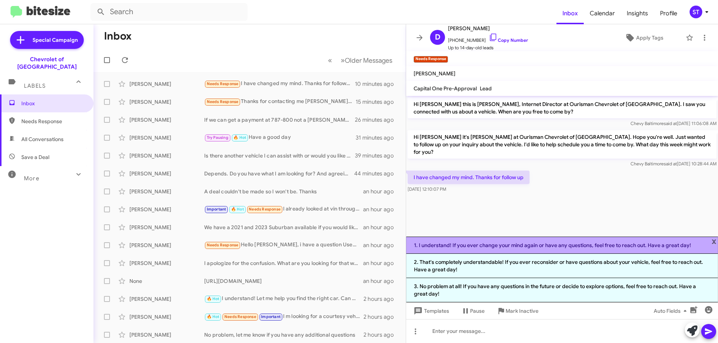
click at [506, 240] on li "1. I understand! If you ever change your mind again or have any questions, feel…" at bounding box center [562, 245] width 312 height 17
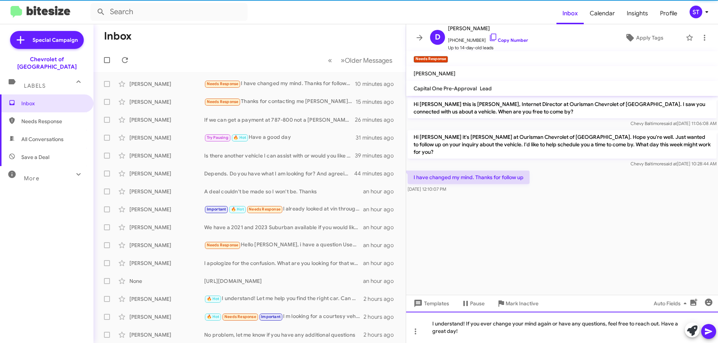
click at [512, 331] on div "I understand! If you ever change your mind again or have any questions, feel fr…" at bounding box center [562, 327] width 312 height 31
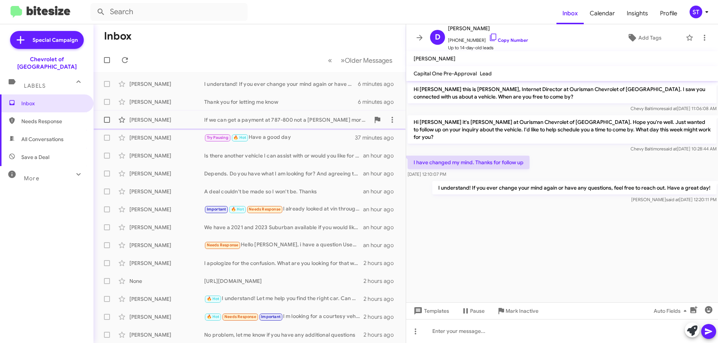
click at [255, 118] on div "If we can get a payment at 787-800 not a [PERSON_NAME] more I'm down" at bounding box center [287, 119] width 166 height 7
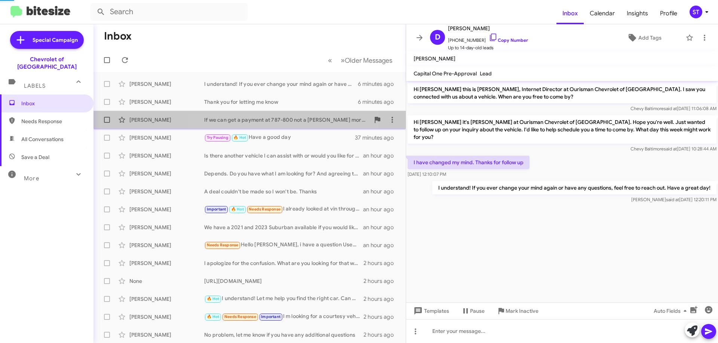
scroll to position [41, 0]
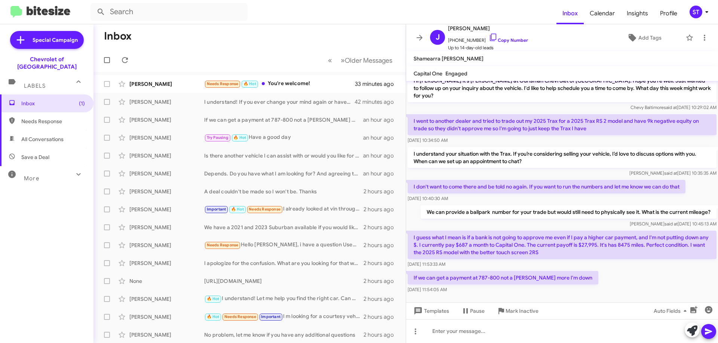
click at [293, 74] on mat-action-list "[PERSON_NAME]-Jubouri Needs Response 🔥 Hot You're welcome! 33 minutes ago [PERS…" at bounding box center [249, 253] width 312 height 362
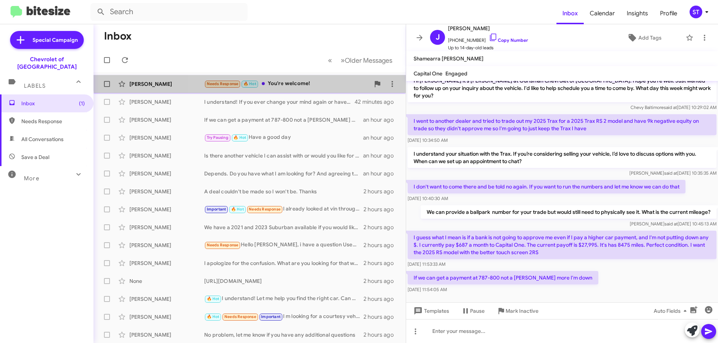
click at [297, 79] on div "Ahmed Al-Jubouri Needs Response 🔥 Hot You're welcome! 33 minutes ago" at bounding box center [249, 84] width 300 height 15
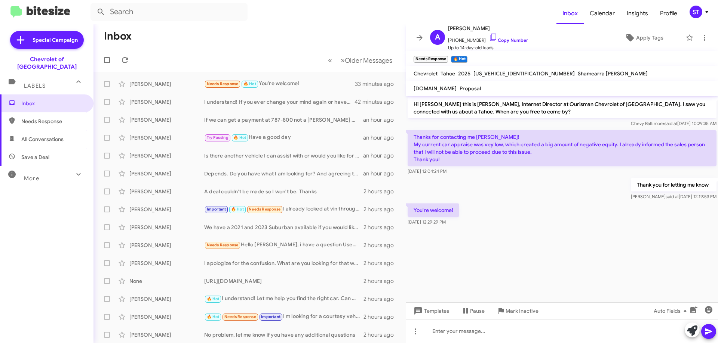
click at [269, 49] on mat-toolbar-row "« Previous » Next Older Messages" at bounding box center [249, 60] width 312 height 24
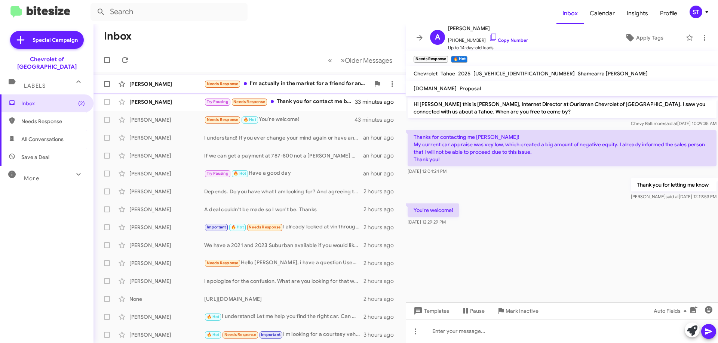
click at [177, 87] on div "[PERSON_NAME]" at bounding box center [166, 83] width 75 height 7
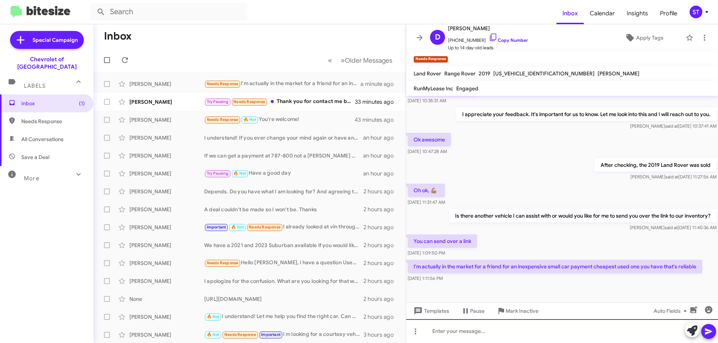
click at [478, 334] on div at bounding box center [562, 332] width 312 height 24
paste div
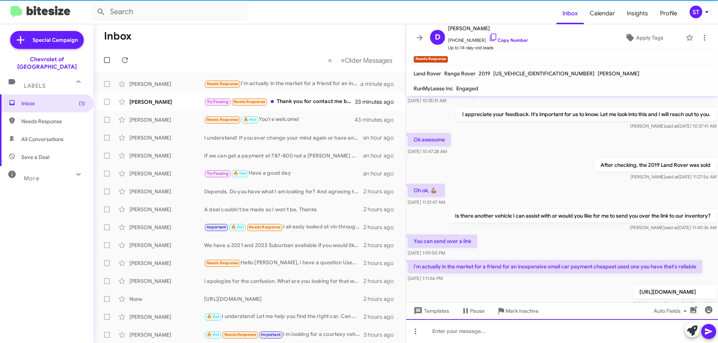
scroll to position [0, 0]
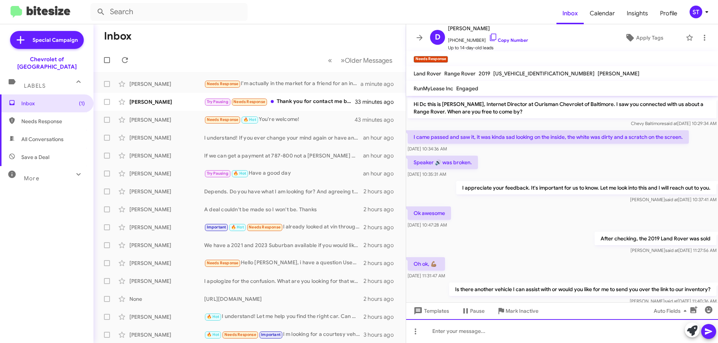
click at [527, 335] on div at bounding box center [562, 332] width 312 height 24
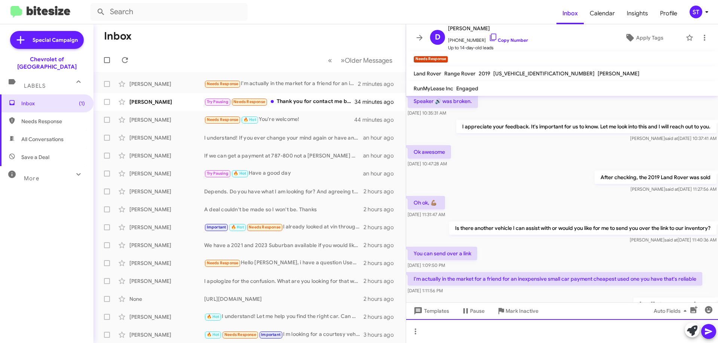
scroll to position [101, 0]
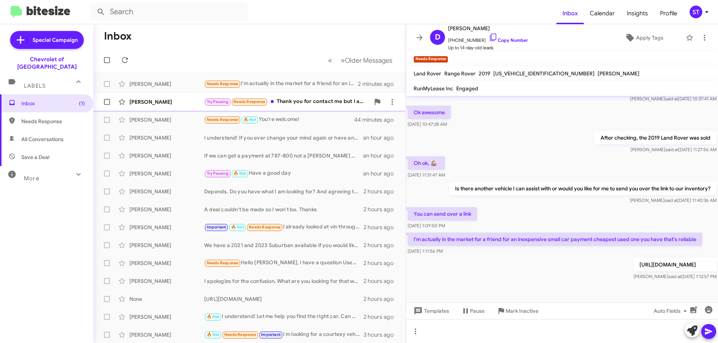
click at [318, 104] on div "Try Pausing Needs Response Thank you for contact me but I am not ready to get y…" at bounding box center [287, 102] width 166 height 9
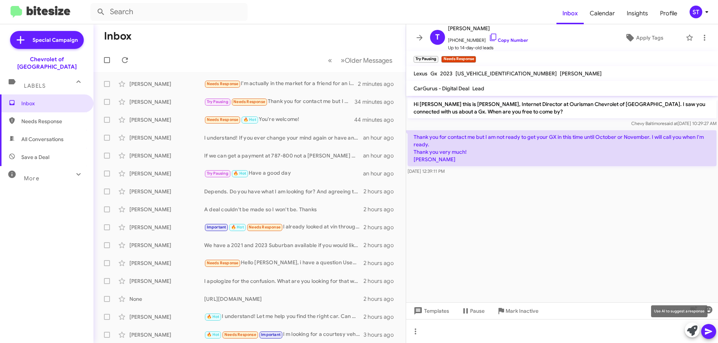
click at [689, 333] on icon at bounding box center [692, 331] width 10 height 10
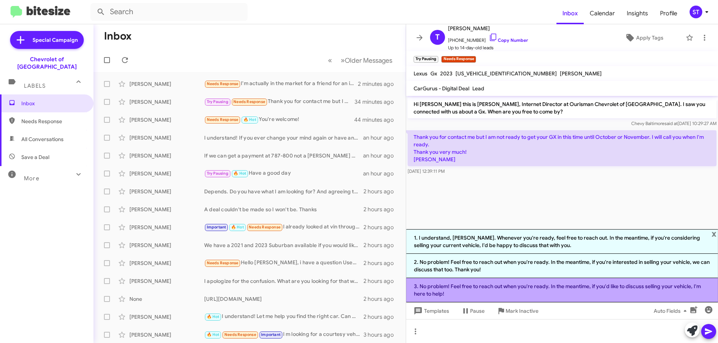
click at [496, 291] on li "3. No problem! Feel free to reach out when you're ready. In the meantime, if yo…" at bounding box center [562, 290] width 312 height 24
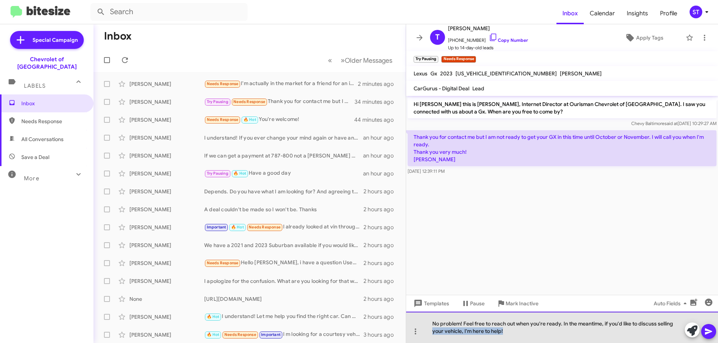
drag, startPoint x: 520, startPoint y: 336, endPoint x: 411, endPoint y: 342, distance: 109.7
click at [411, 342] on div "No problem! Feel free to reach out when you're ready. In the meantime, if you'd…" at bounding box center [562, 327] width 312 height 31
